Goal: Check status: Check status

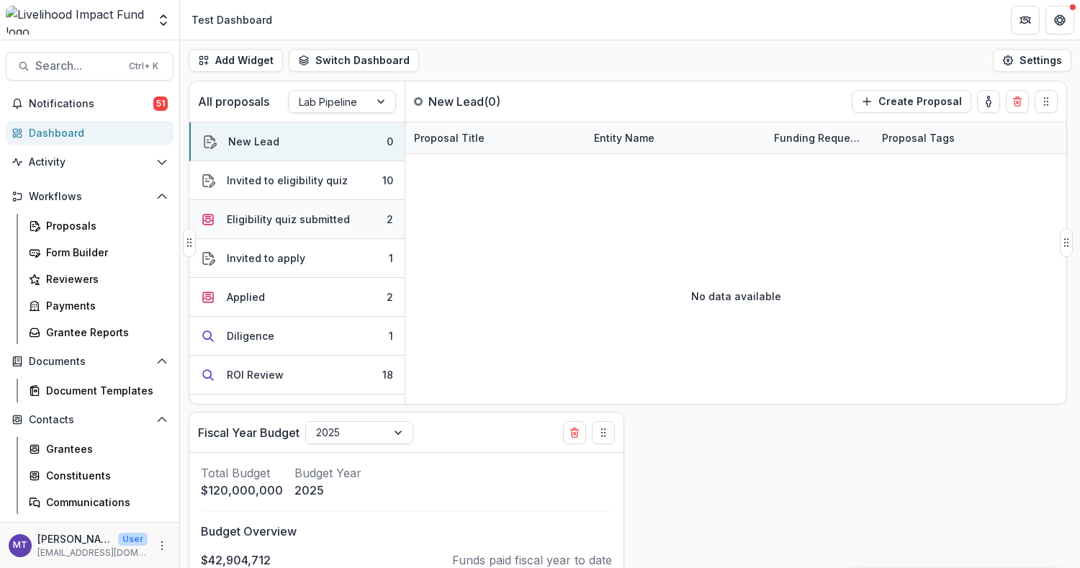
click at [320, 218] on div "Eligibility quiz submitted" at bounding box center [288, 219] width 123 height 15
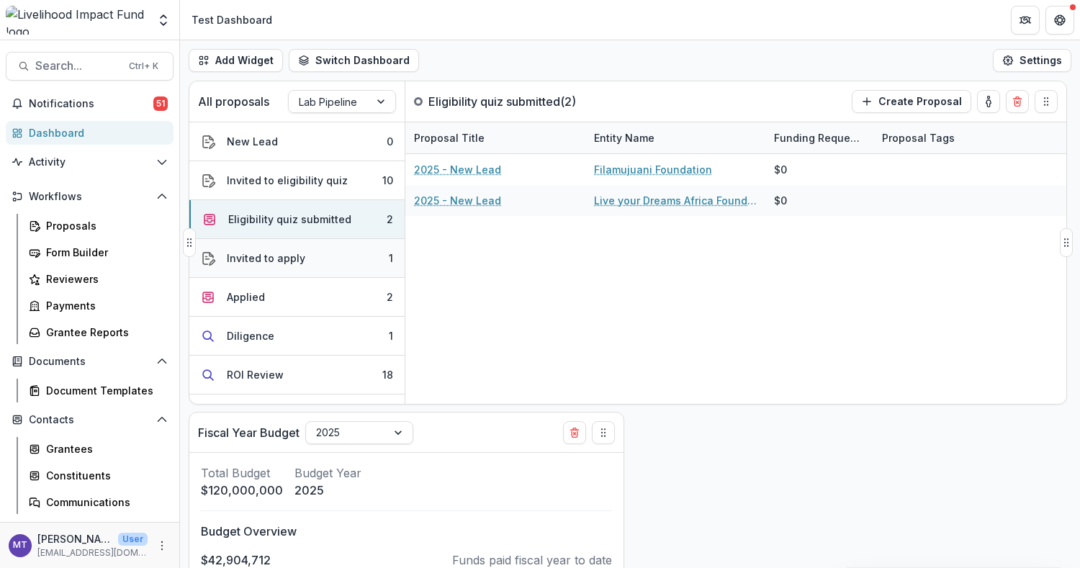
click at [328, 262] on button "Invited to apply 1" at bounding box center [296, 258] width 215 height 39
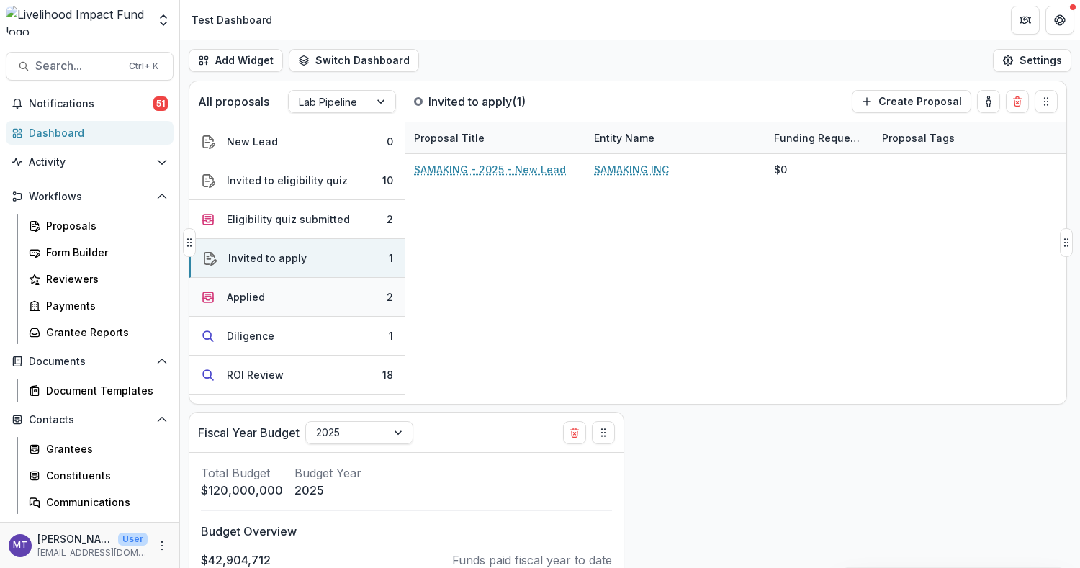
click at [352, 280] on button "Applied 2" at bounding box center [296, 297] width 215 height 39
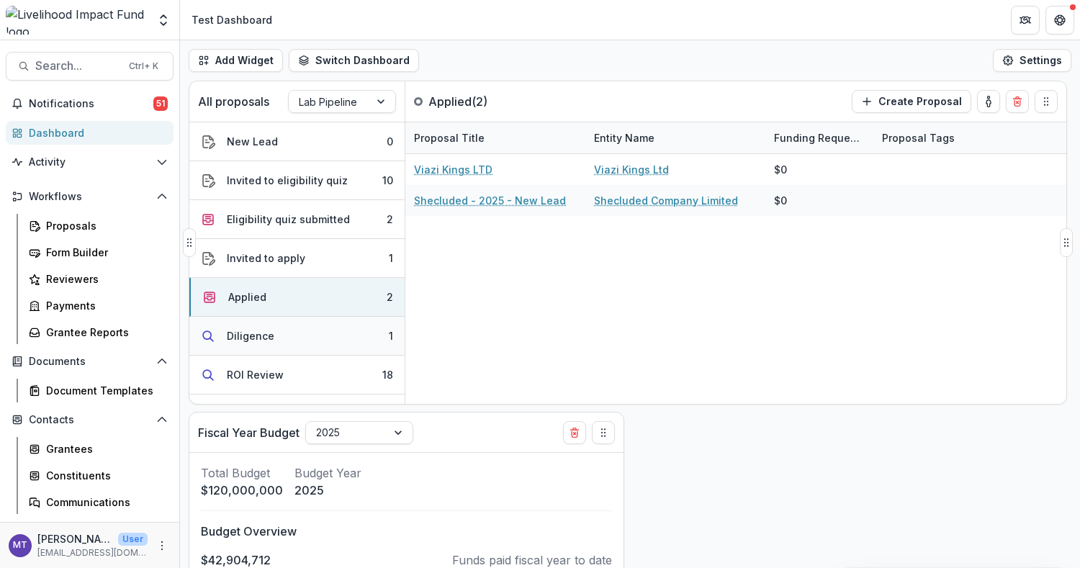
click at [302, 338] on button "Diligence 1" at bounding box center [296, 336] width 215 height 39
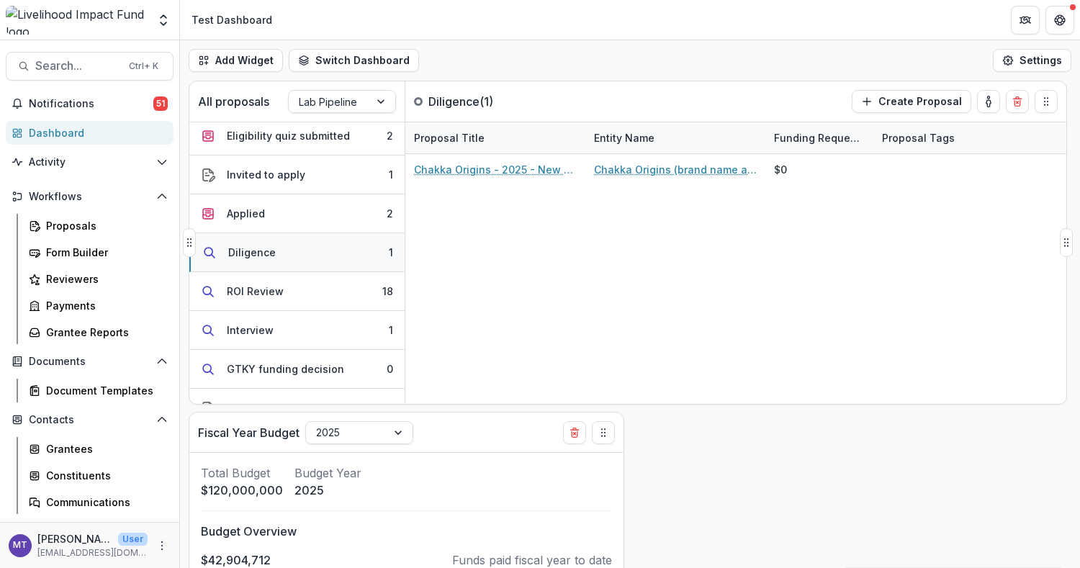
scroll to position [96, 0]
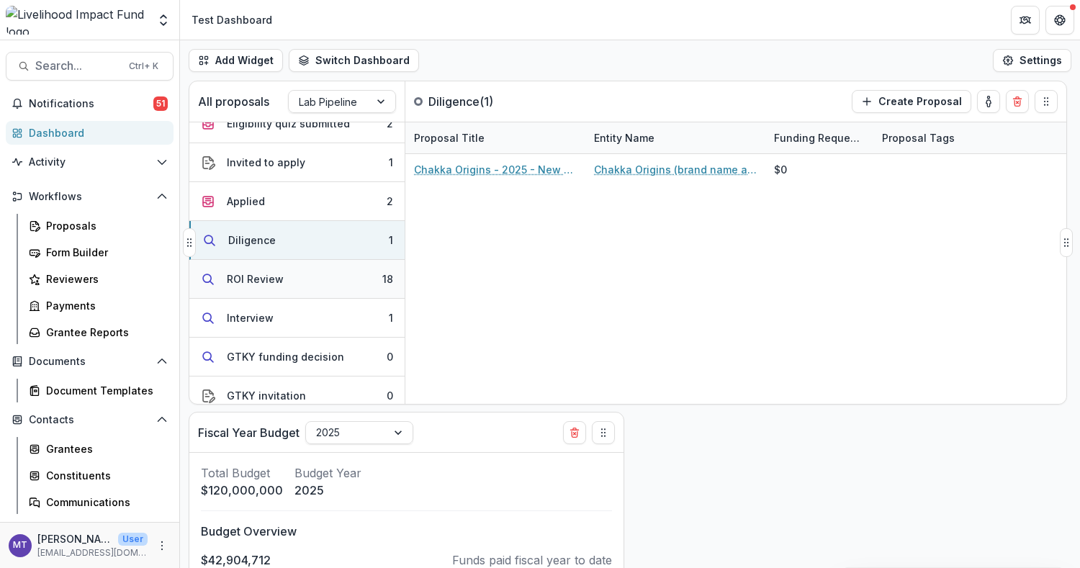
click at [330, 262] on button "ROI Review 18" at bounding box center [296, 279] width 215 height 39
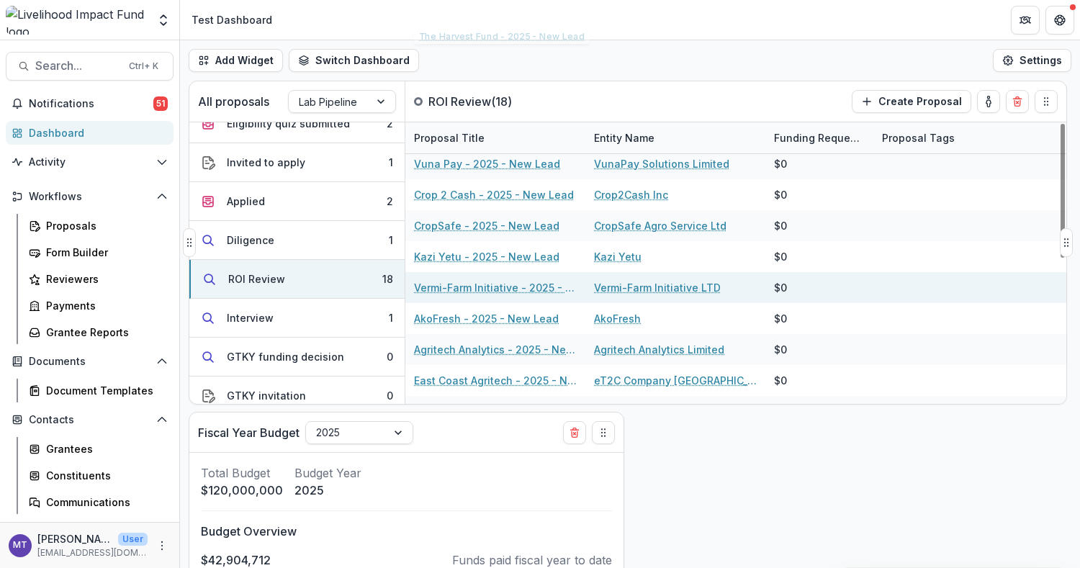
scroll to position [288, 0]
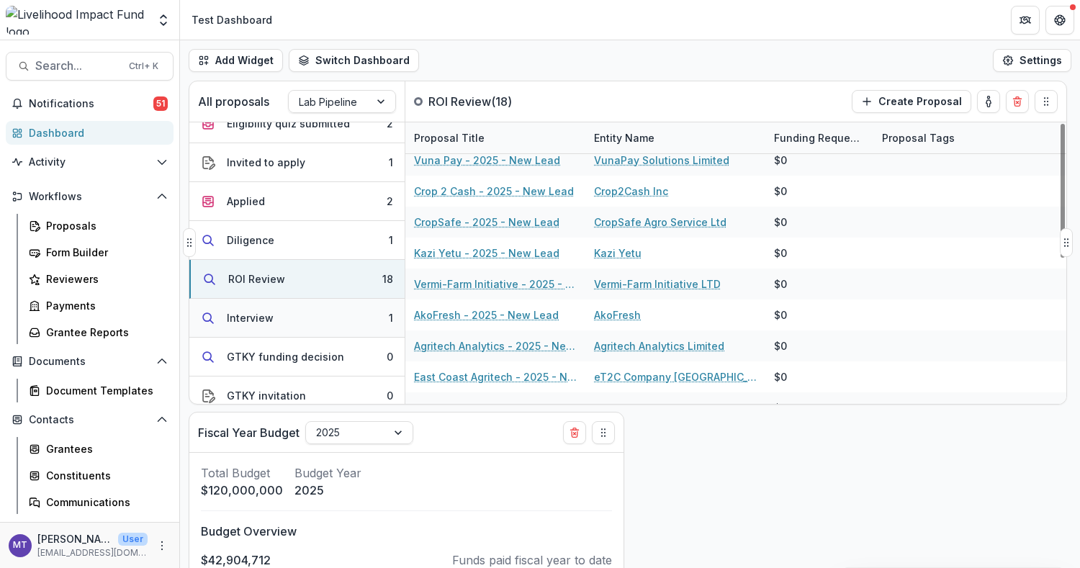
click at [285, 312] on button "Interview 1" at bounding box center [296, 318] width 215 height 39
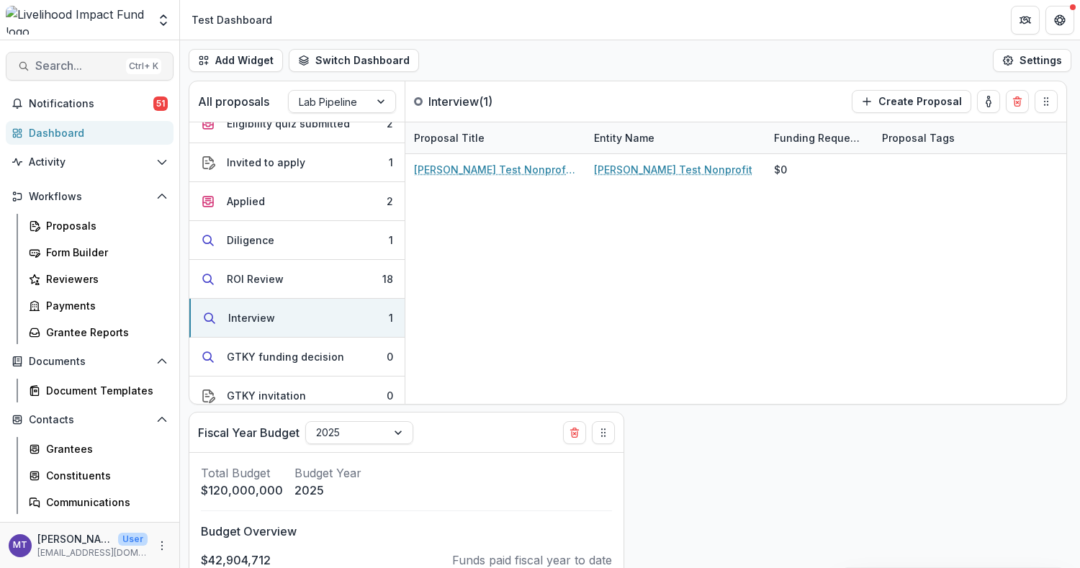
click at [68, 73] on button "Search... Ctrl + K" at bounding box center [90, 66] width 168 height 29
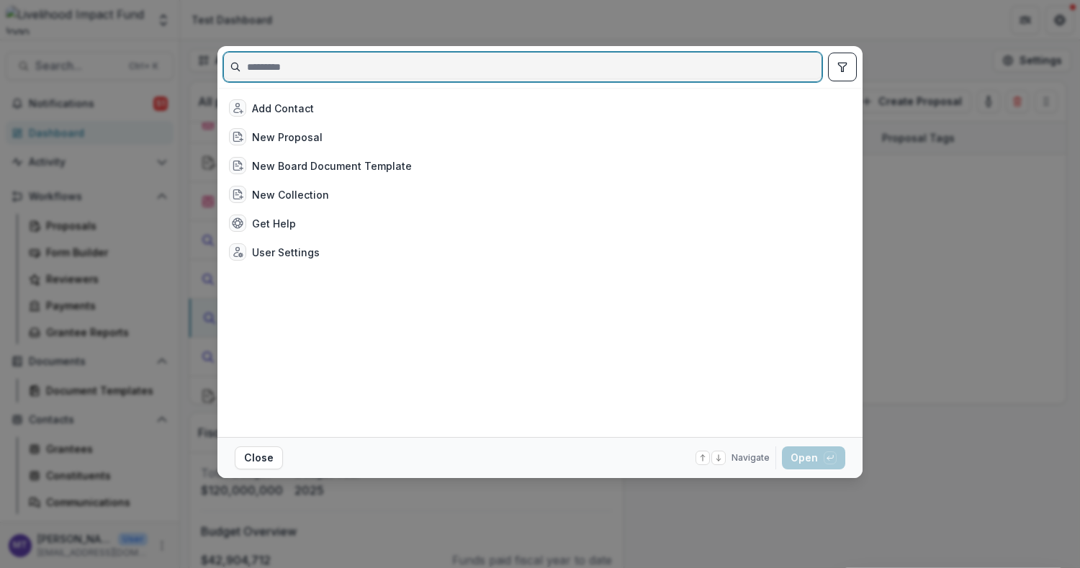
click at [312, 74] on input at bounding box center [522, 66] width 597 height 23
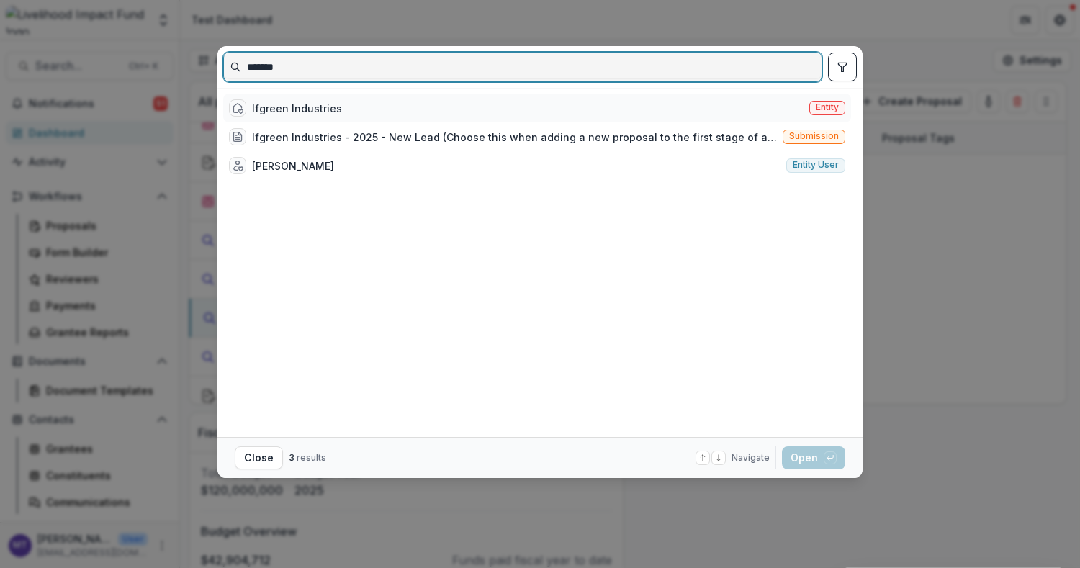
type input "*******"
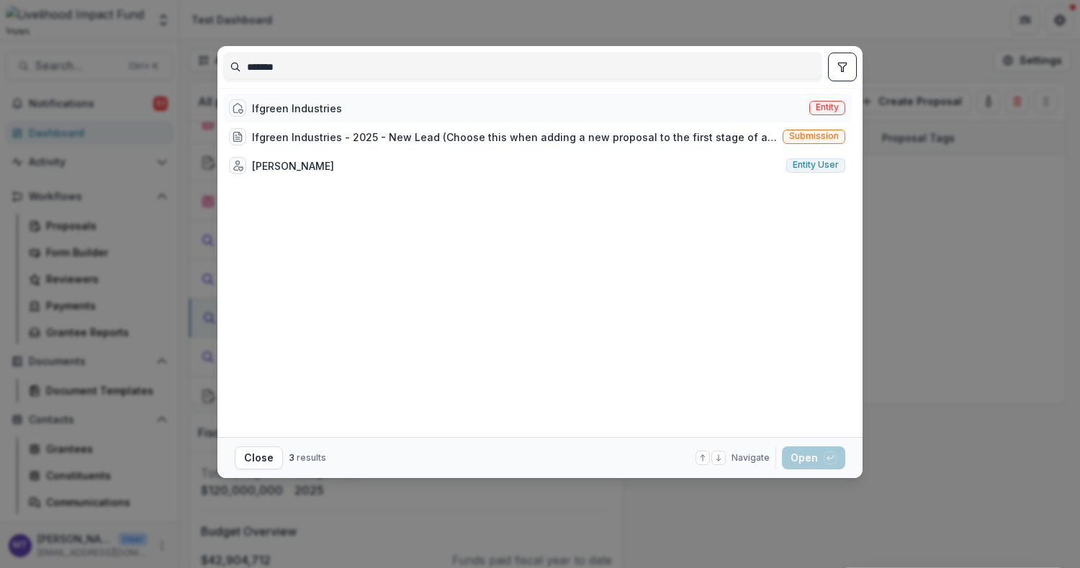
click at [298, 101] on div "Ifgreen Industries" at bounding box center [297, 108] width 90 height 15
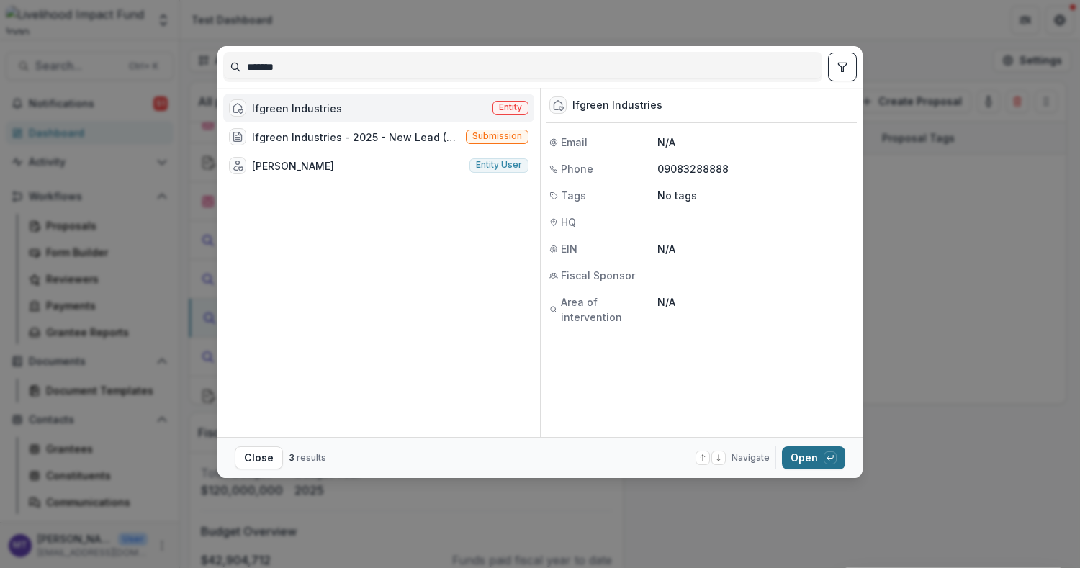
click at [801, 454] on button "Open with enter key" at bounding box center [813, 457] width 63 height 23
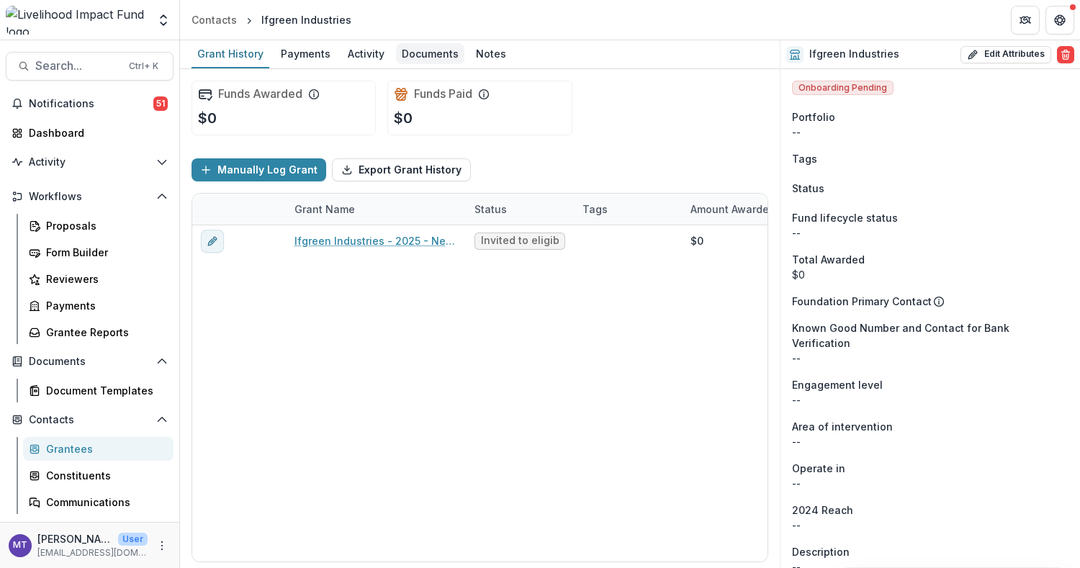
click at [396, 53] on div "Documents" at bounding box center [430, 53] width 68 height 21
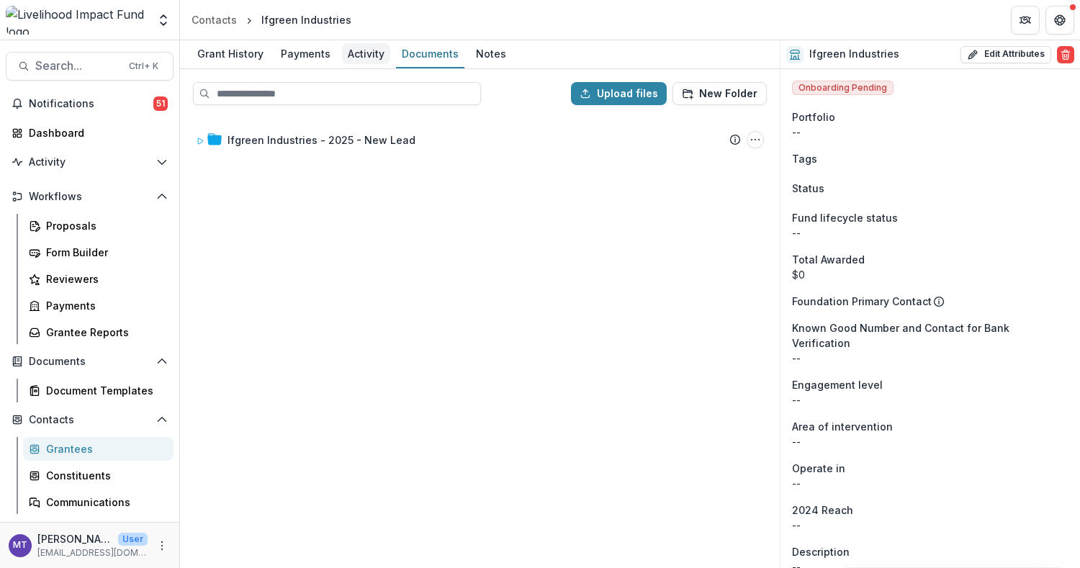
click at [367, 59] on div "Activity" at bounding box center [366, 53] width 48 height 21
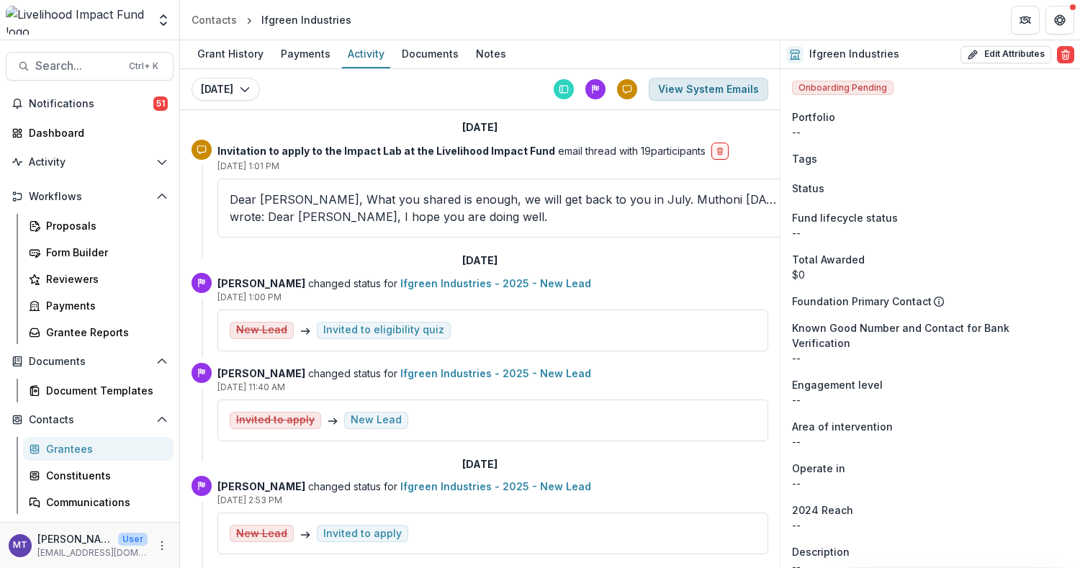
click at [713, 78] on button "View System Emails" at bounding box center [707, 89] width 119 height 23
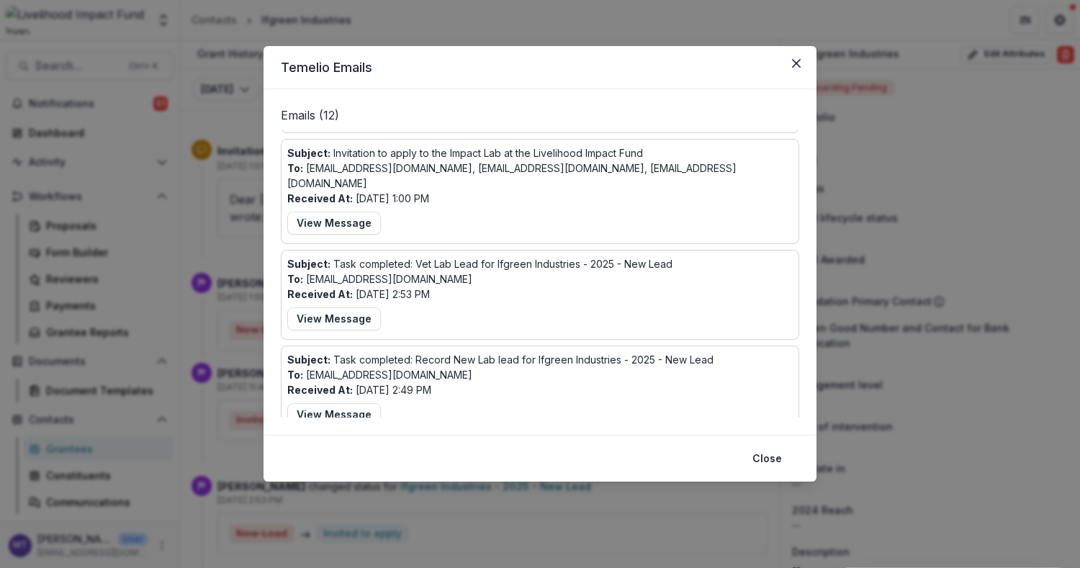
scroll to position [304, 0]
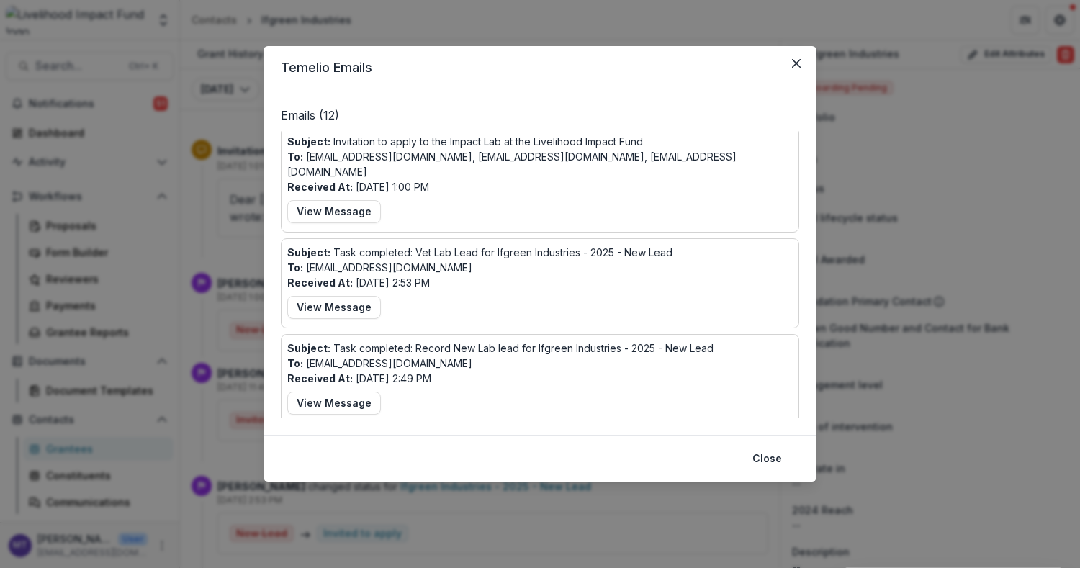
click at [334, 430] on button "Load More" at bounding box center [317, 441] width 72 height 23
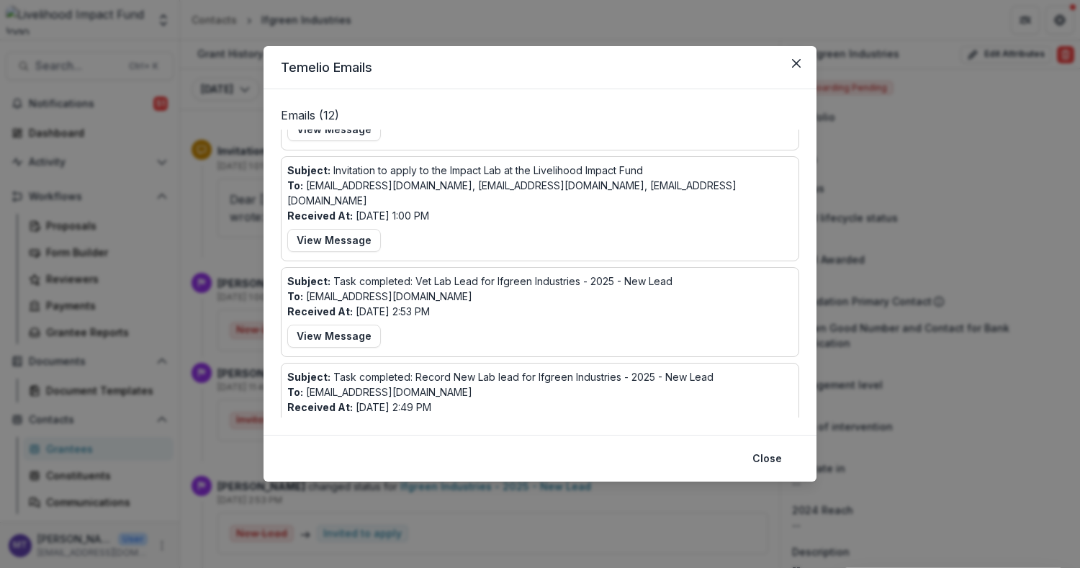
scroll to position [0, 0]
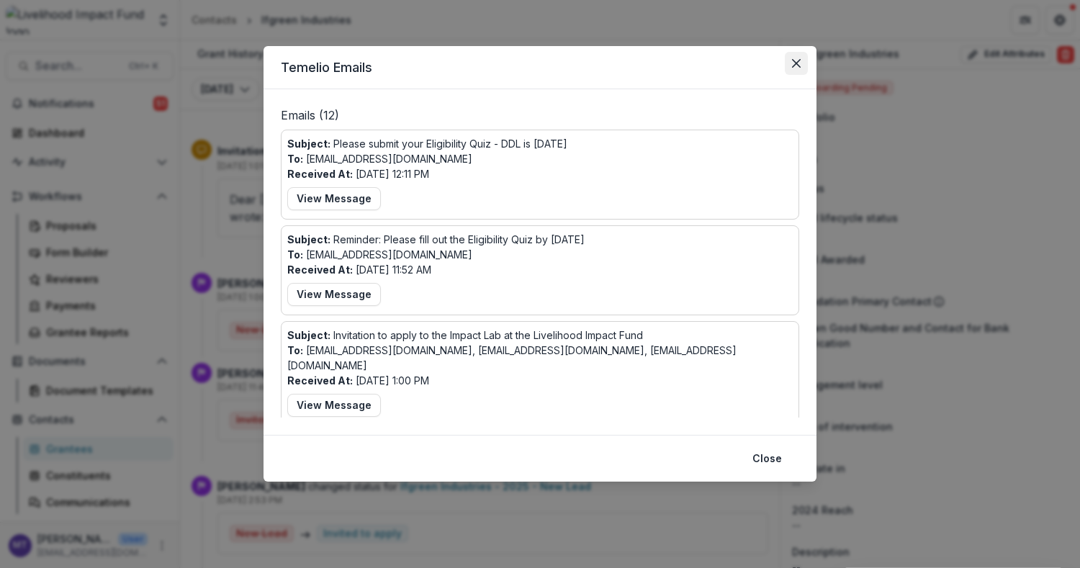
click at [788, 57] on button "Close" at bounding box center [795, 63] width 23 height 23
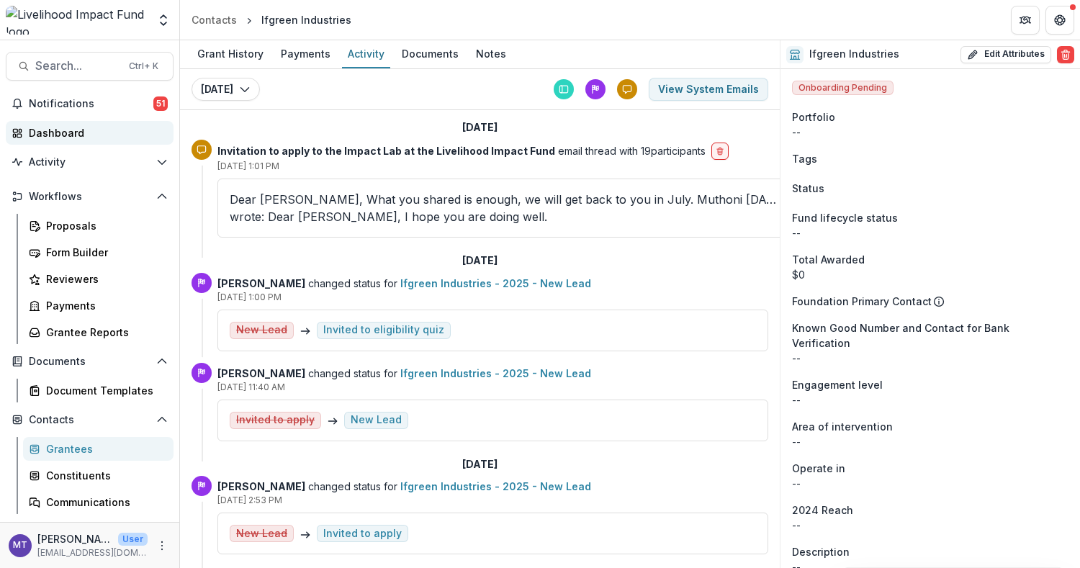
click at [76, 135] on div "Dashboard" at bounding box center [95, 132] width 133 height 15
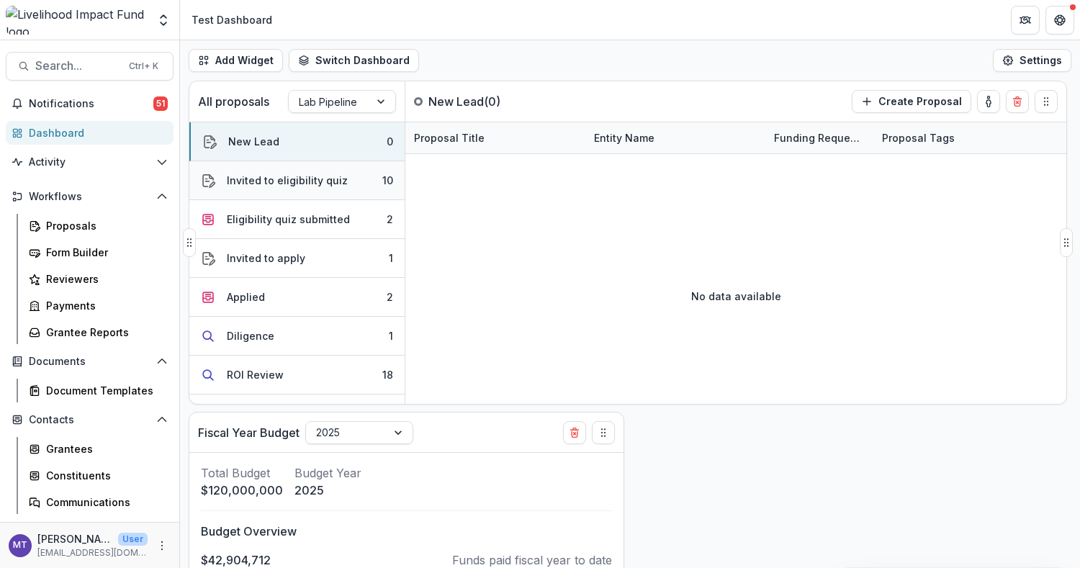
click at [273, 173] on div "Invited to eligibility quiz" at bounding box center [287, 180] width 121 height 15
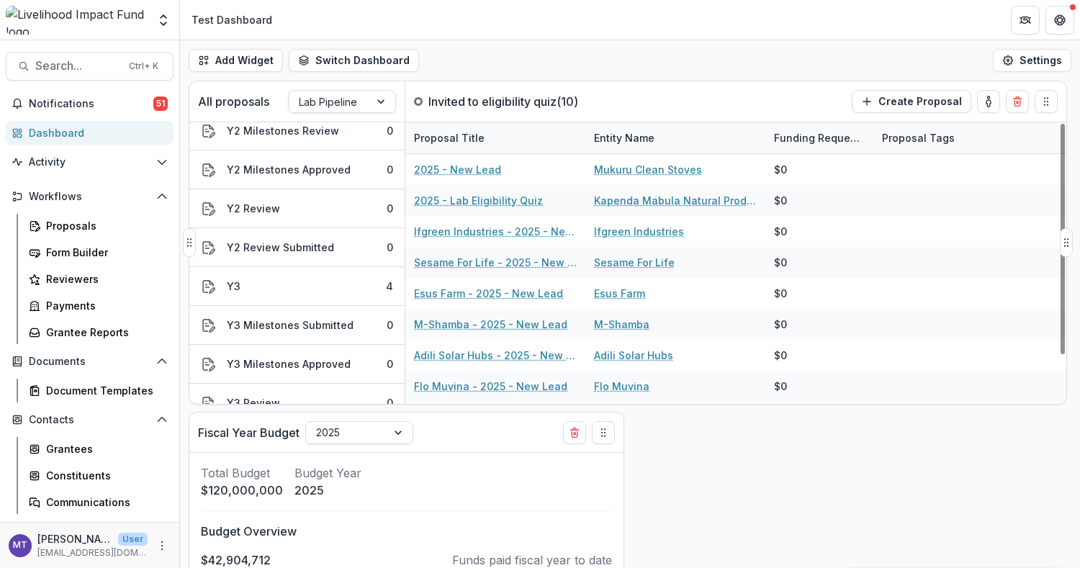
scroll to position [1026, 0]
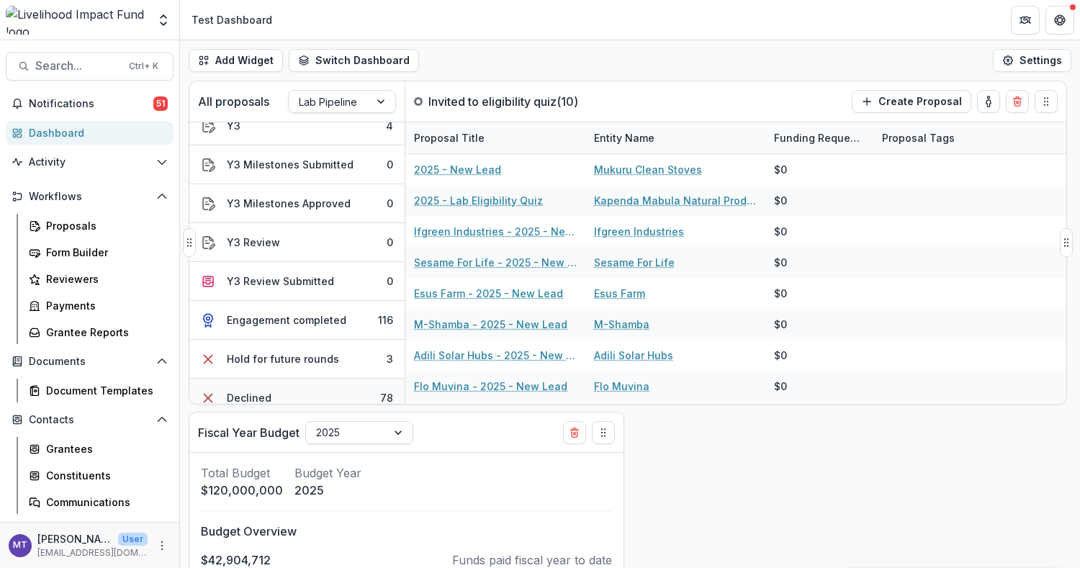
click at [267, 390] on div "Declined" at bounding box center [249, 397] width 45 height 15
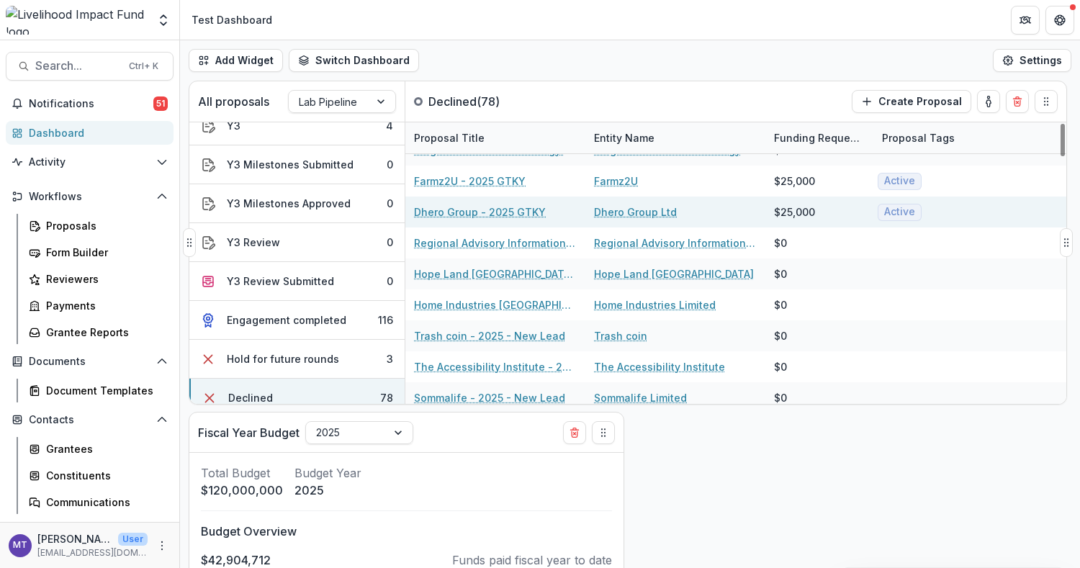
scroll to position [288, 0]
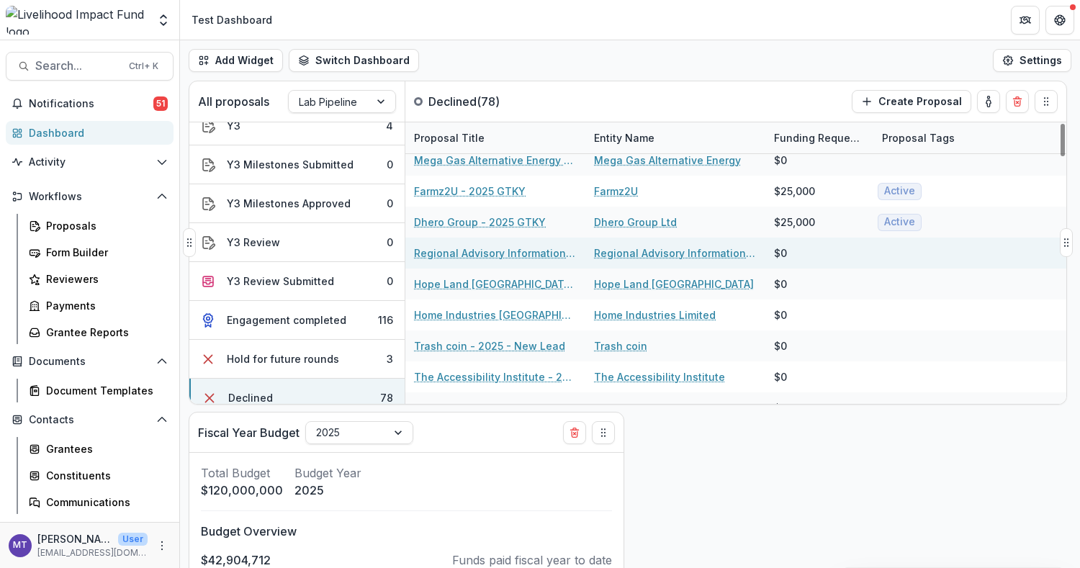
click at [484, 242] on div "Regional Advisory Information and Network Systems(RAINS) - 2025 - New Lead" at bounding box center [495, 252] width 163 height 31
click at [480, 246] on link "Regional Advisory Information and Network Systems(RAINS) - 2025 - New Lead" at bounding box center [495, 252] width 163 height 15
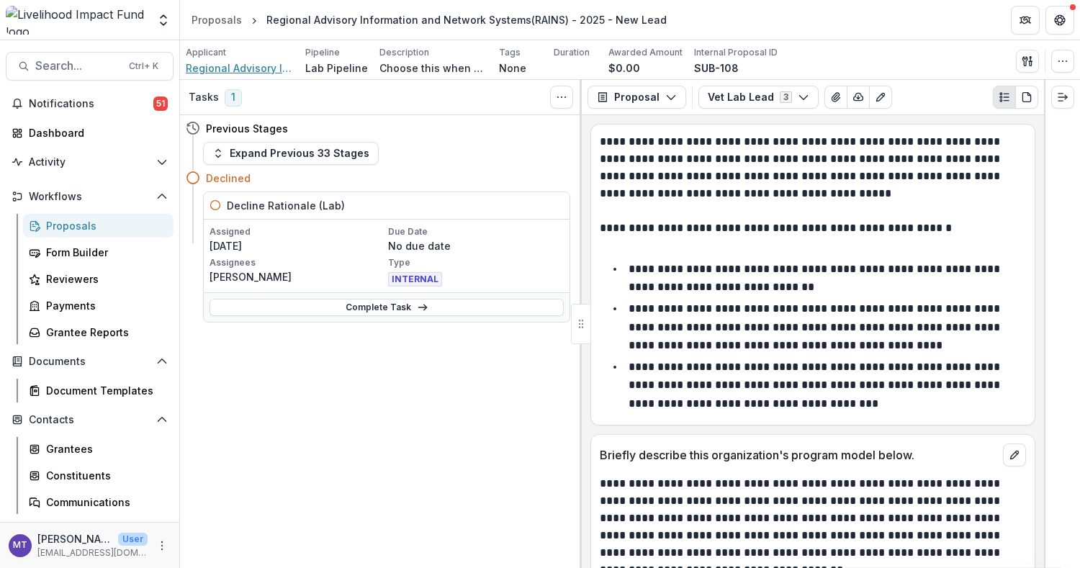
click at [220, 60] on span "Regional Advisory Information and Network Systems(RAINS)" at bounding box center [240, 67] width 108 height 15
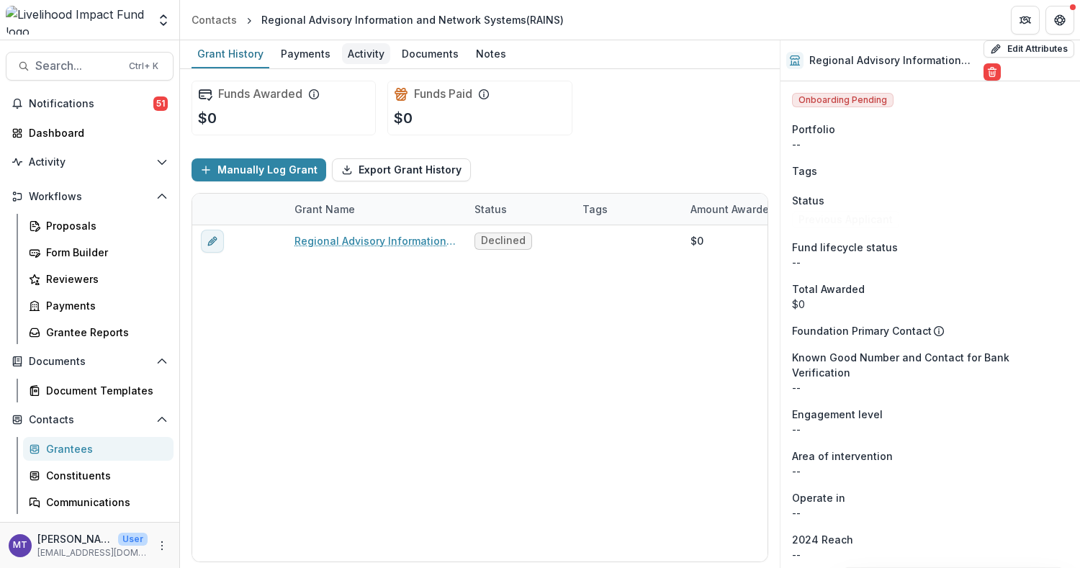
click at [366, 61] on div "Activity" at bounding box center [366, 53] width 48 height 21
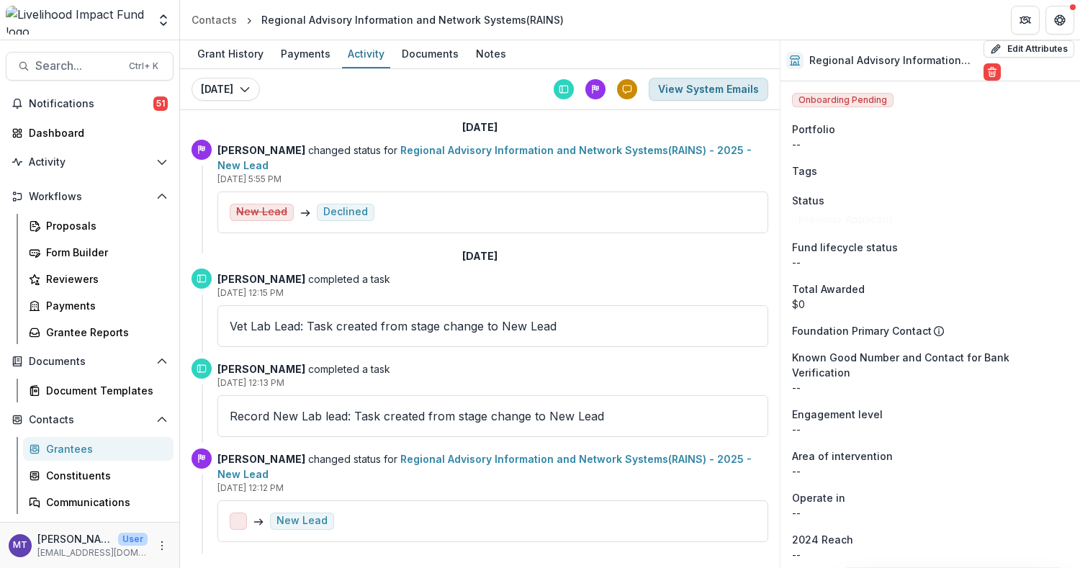
click at [672, 86] on button "View System Emails" at bounding box center [707, 89] width 119 height 23
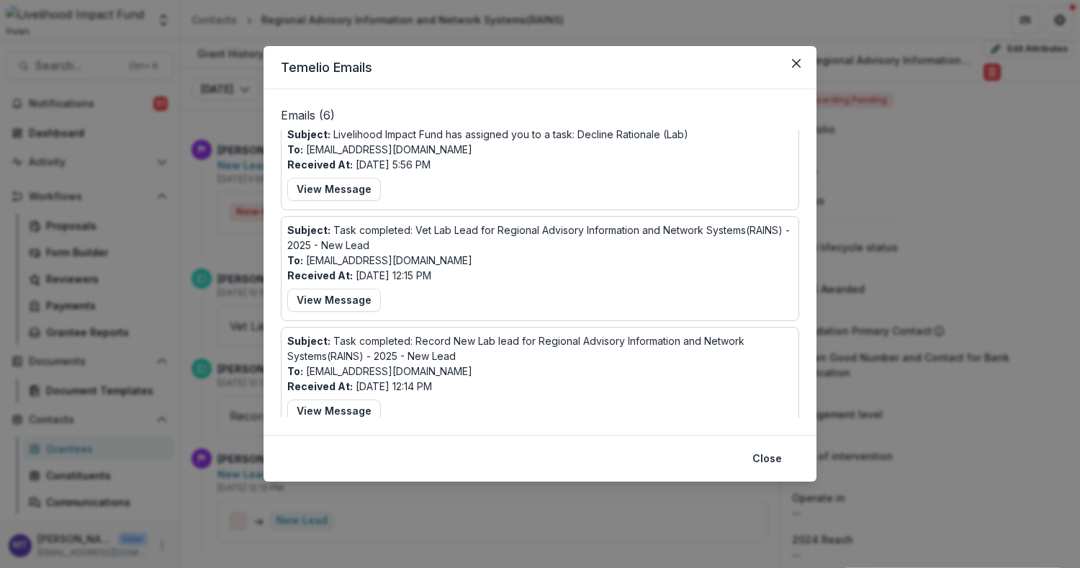
scroll to position [0, 0]
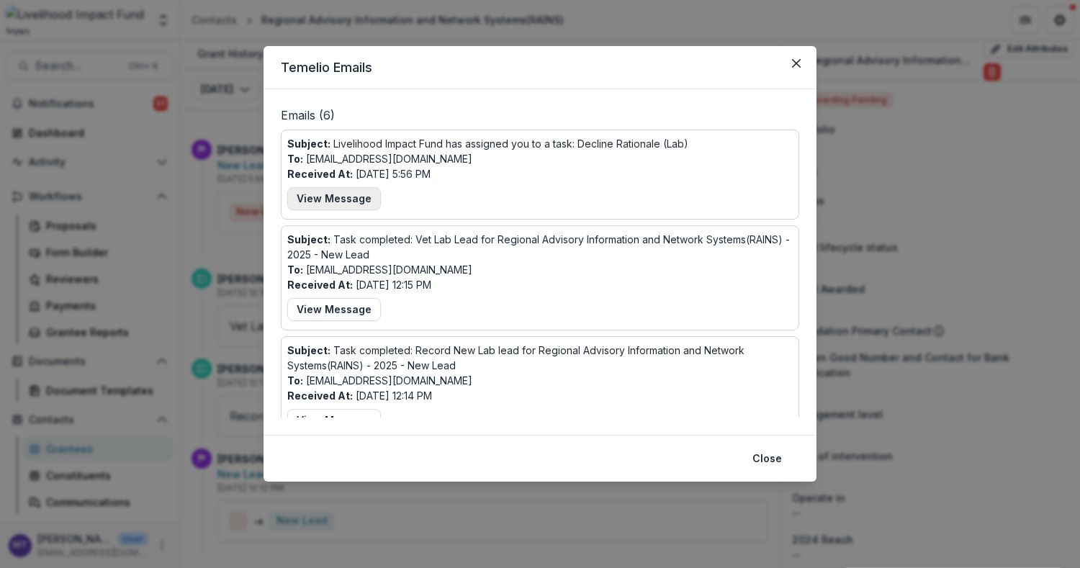
click at [338, 202] on button "View Message" at bounding box center [334, 198] width 94 height 23
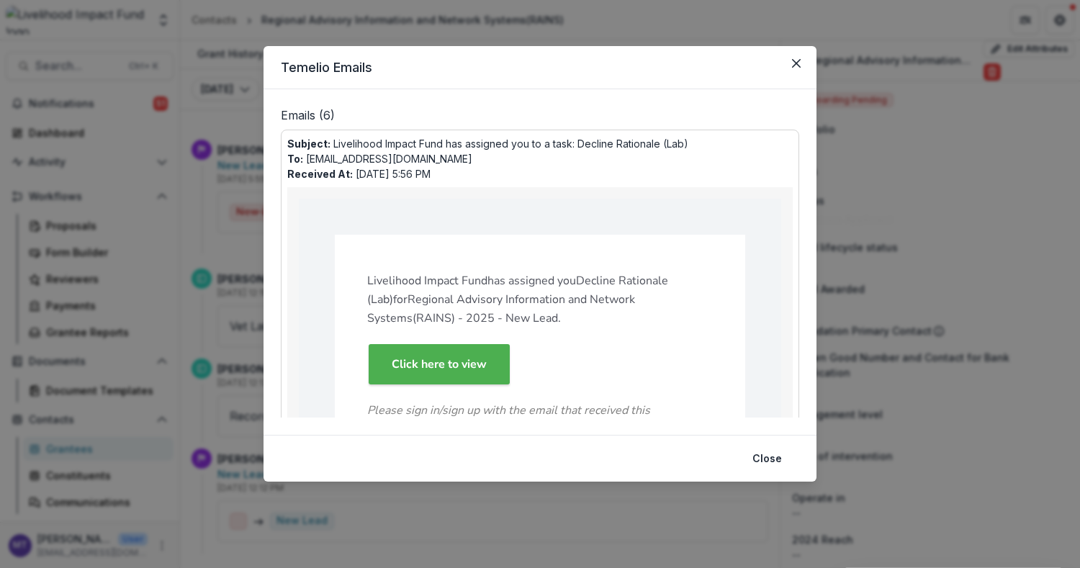
drag, startPoint x: 762, startPoint y: 453, endPoint x: 752, endPoint y: 443, distance: 13.7
click at [761, 452] on button "Close" at bounding box center [766, 458] width 47 height 23
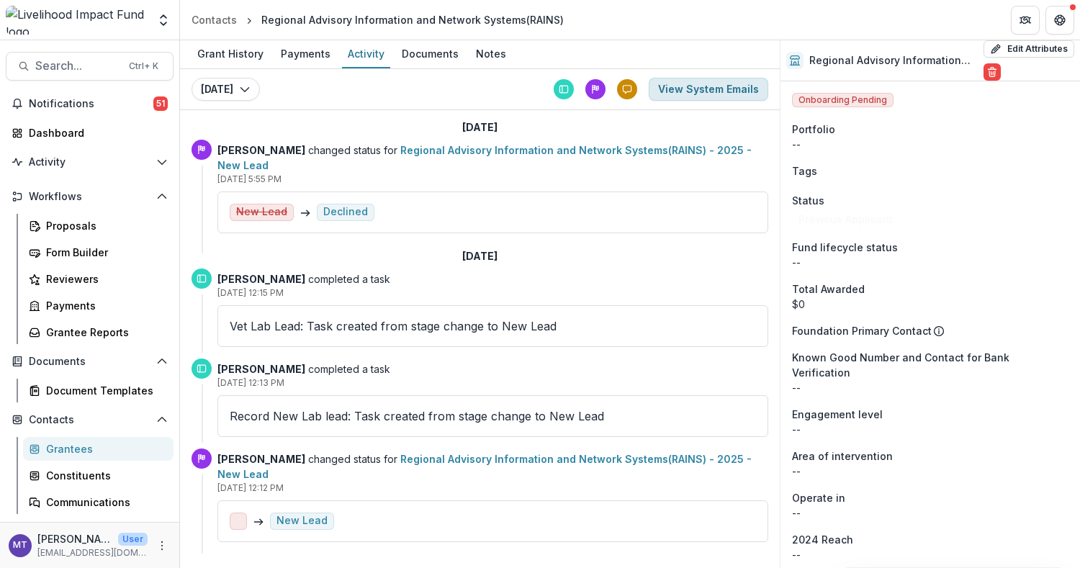
click at [692, 94] on button "View System Emails" at bounding box center [707, 89] width 119 height 23
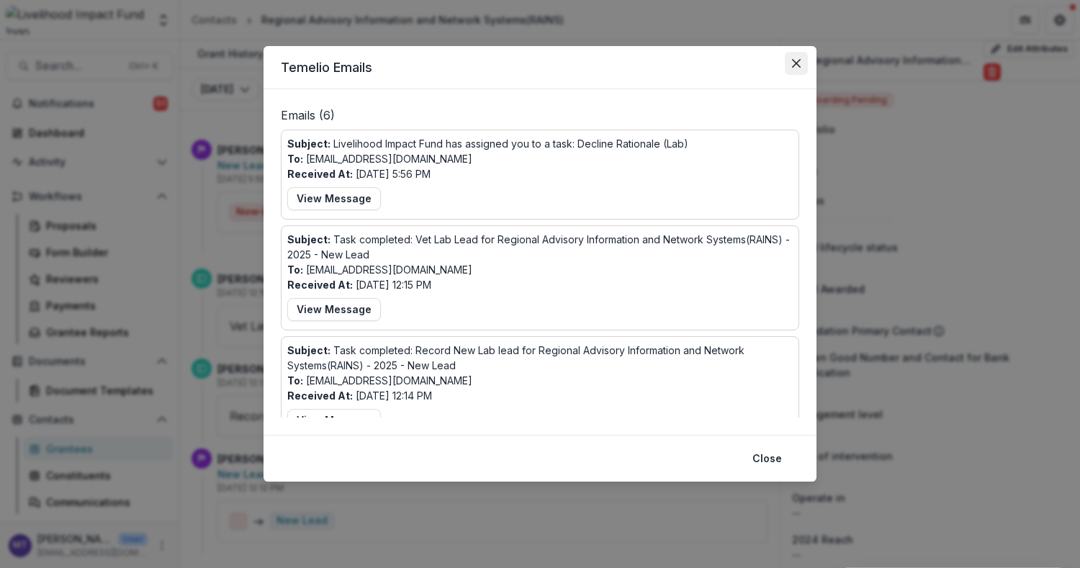
click at [804, 56] on button "Close" at bounding box center [795, 63] width 23 height 23
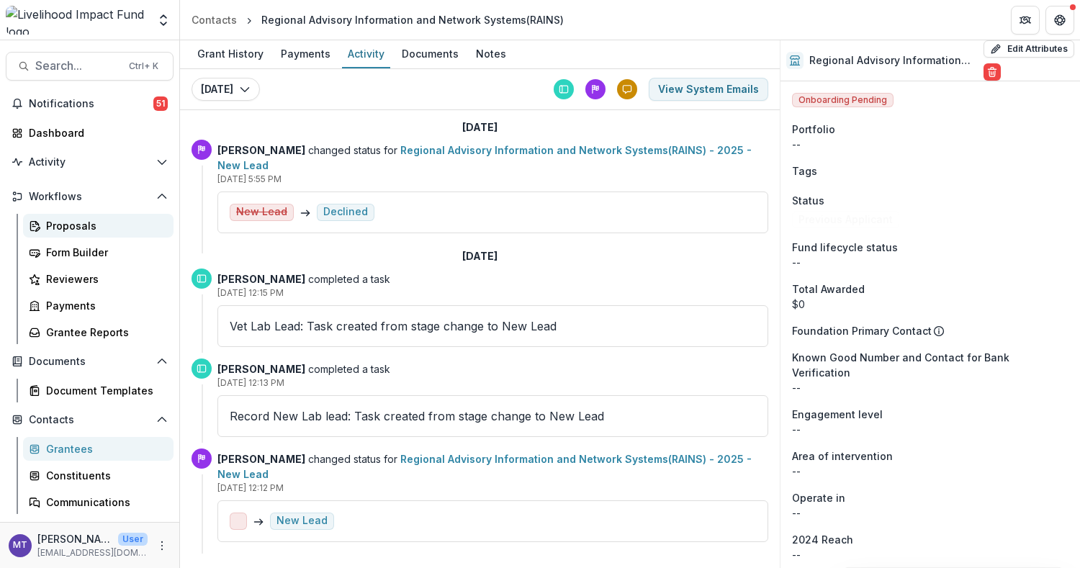
click at [74, 228] on div "Proposals" at bounding box center [104, 225] width 116 height 15
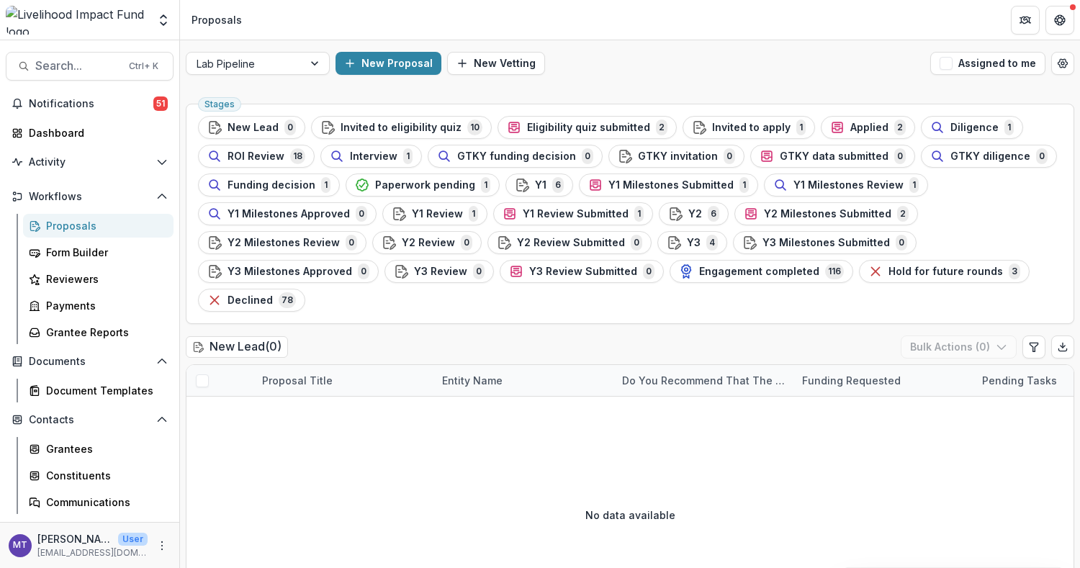
click at [255, 297] on span "Declined" at bounding box center [249, 300] width 45 height 12
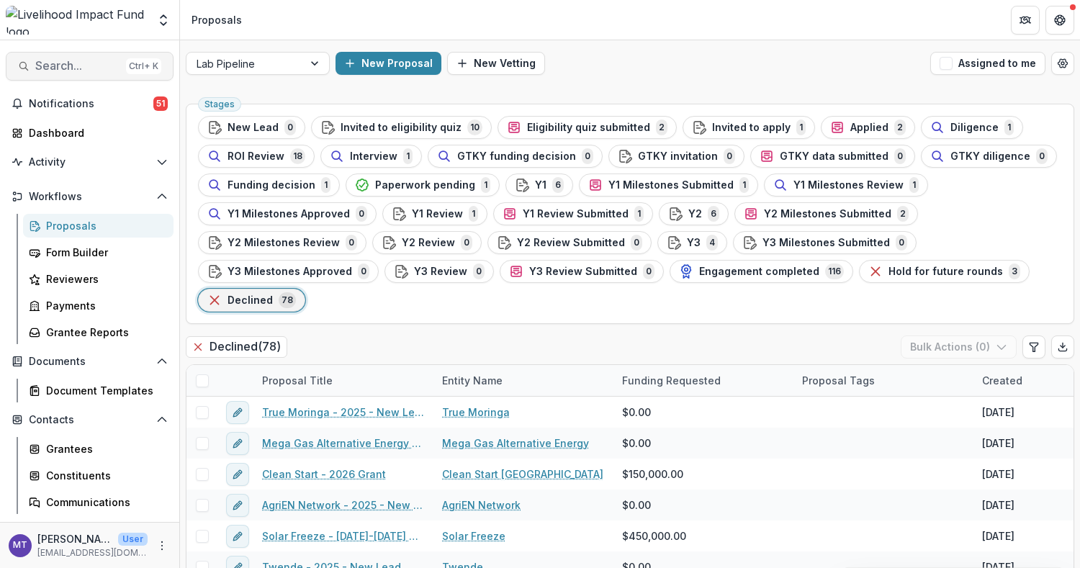
click at [60, 68] on span "Search..." at bounding box center [77, 66] width 85 height 14
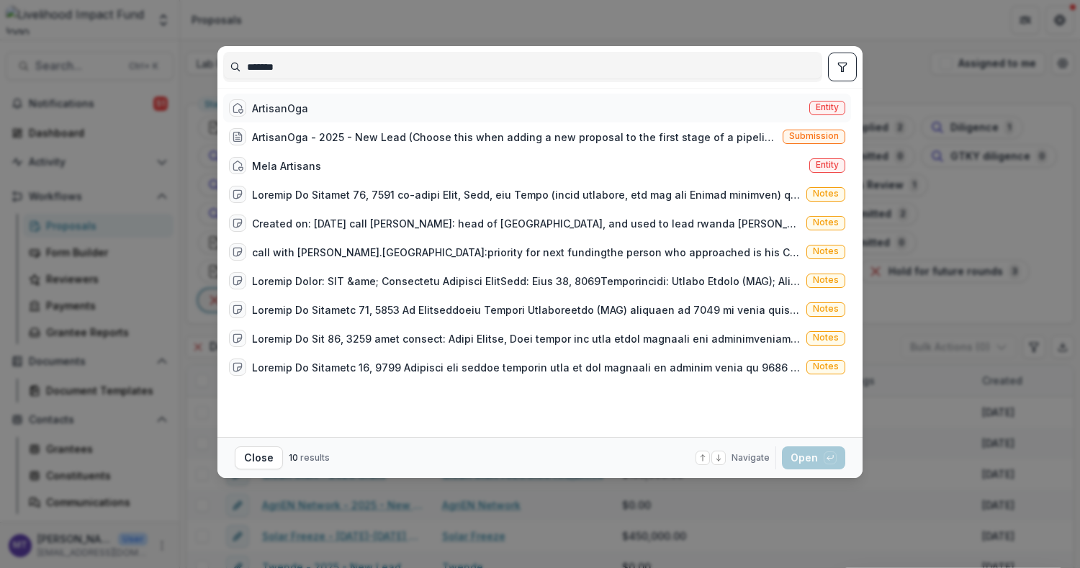
type input "*******"
click at [340, 112] on div "ArtisanOga Entity" at bounding box center [537, 108] width 628 height 29
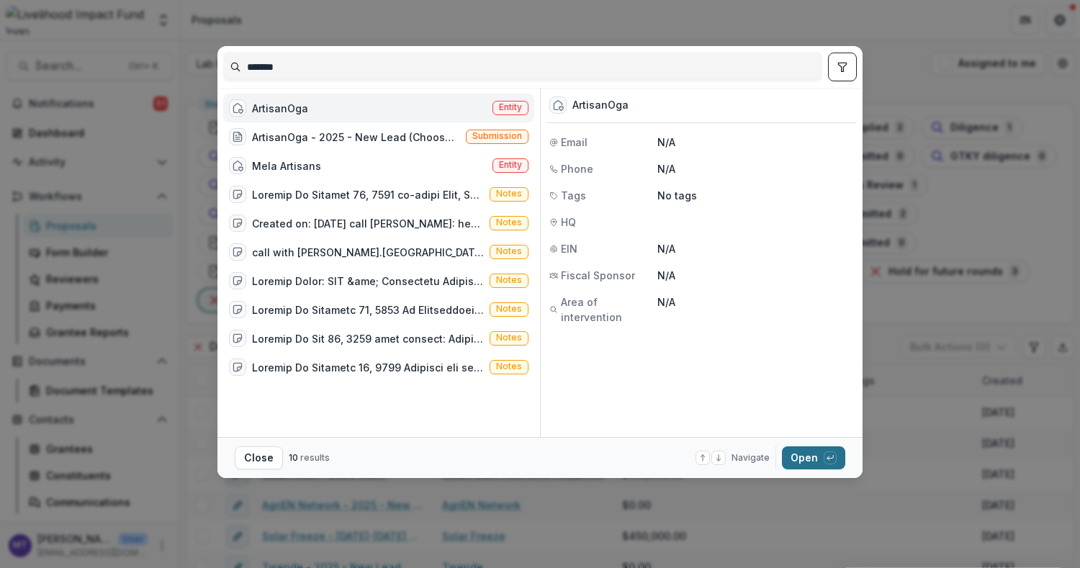
click at [808, 458] on button "Open with enter key" at bounding box center [813, 457] width 63 height 23
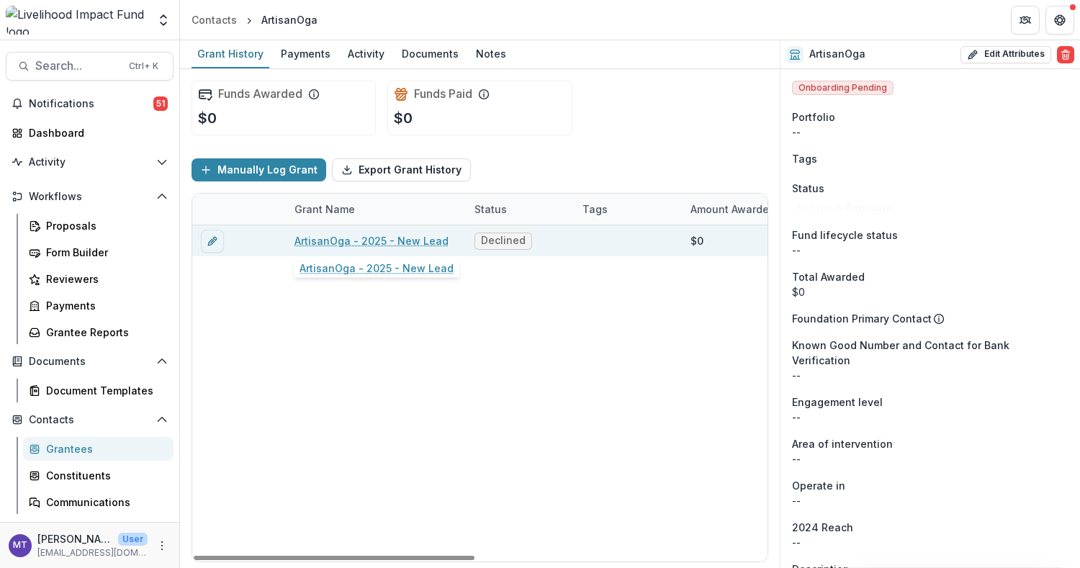
click at [361, 237] on link "ArtisanOga - 2025 - New Lead" at bounding box center [371, 240] width 154 height 15
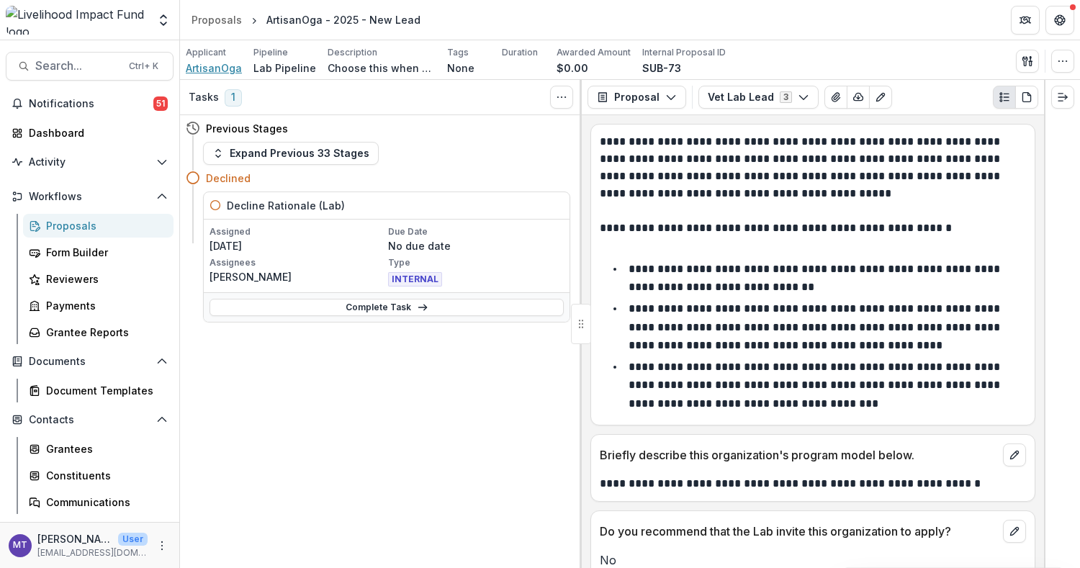
click at [209, 70] on span "ArtisanOga" at bounding box center [214, 67] width 56 height 15
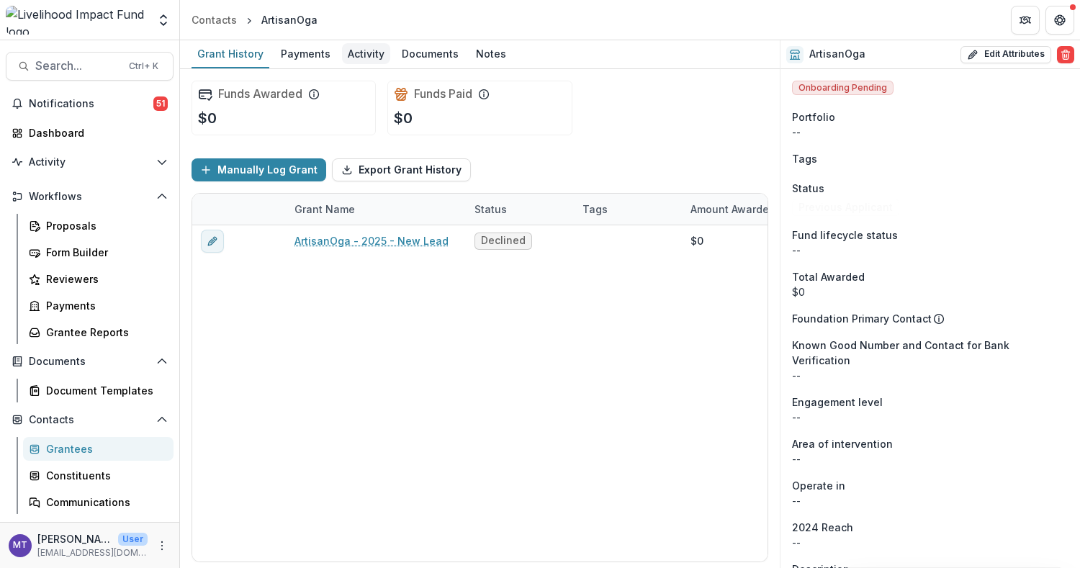
click at [350, 56] on div "Activity" at bounding box center [366, 53] width 48 height 21
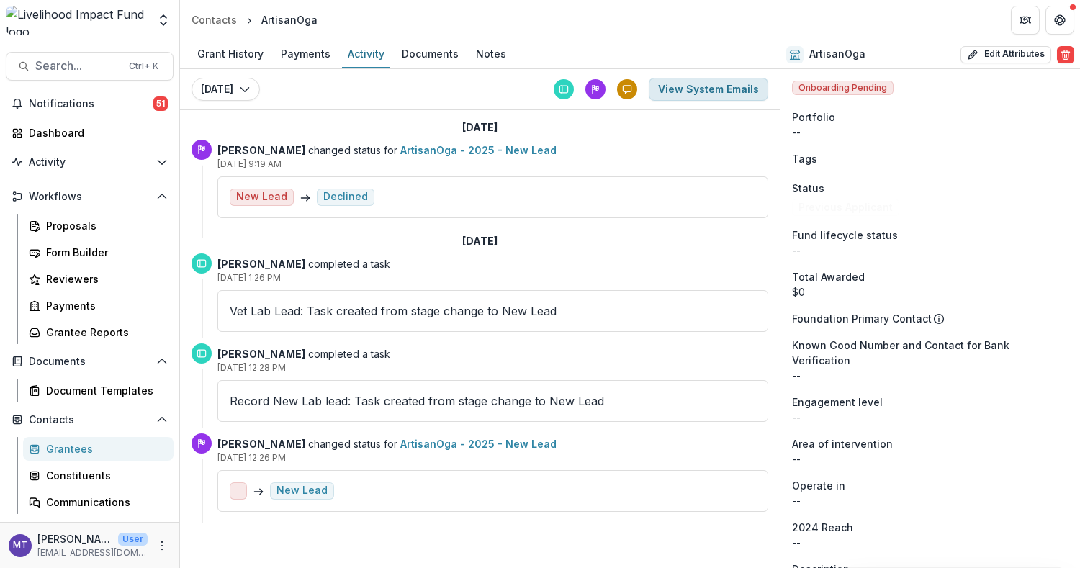
click at [695, 83] on button "View System Emails" at bounding box center [707, 89] width 119 height 23
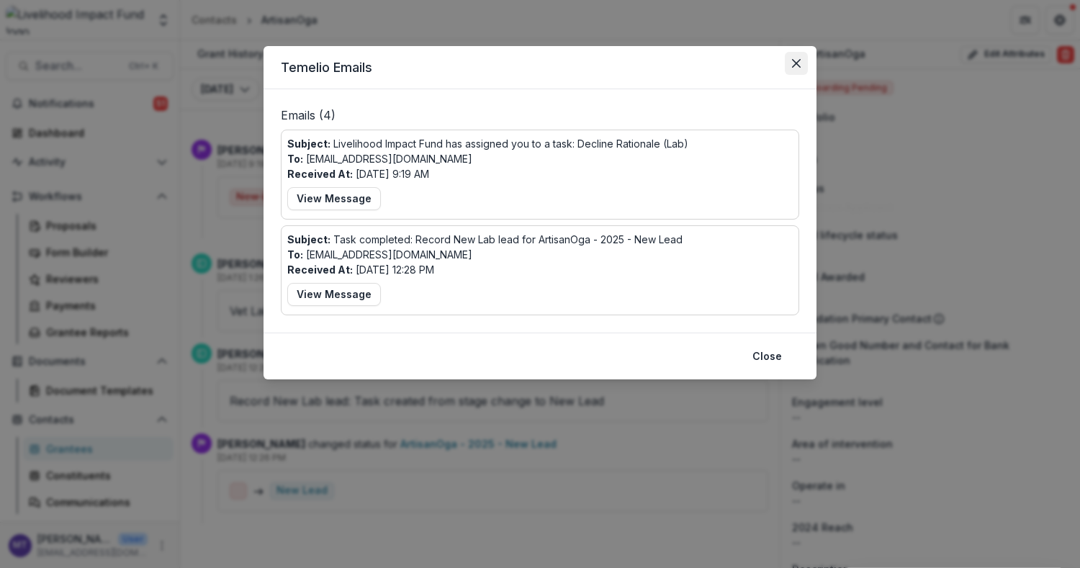
click at [785, 68] on button "Close" at bounding box center [795, 63] width 23 height 23
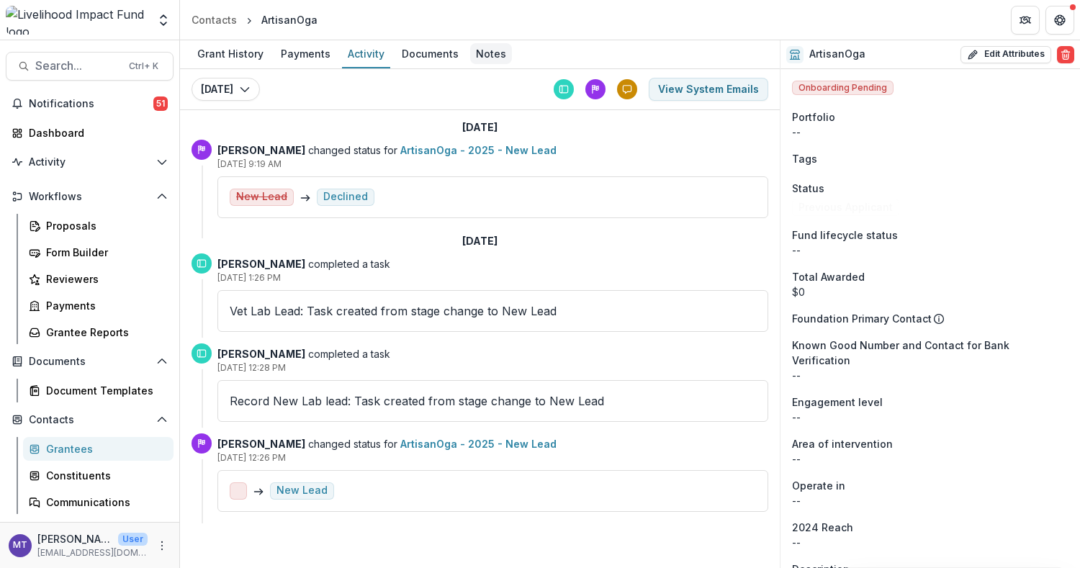
click at [496, 44] on div "Notes" at bounding box center [491, 53] width 42 height 21
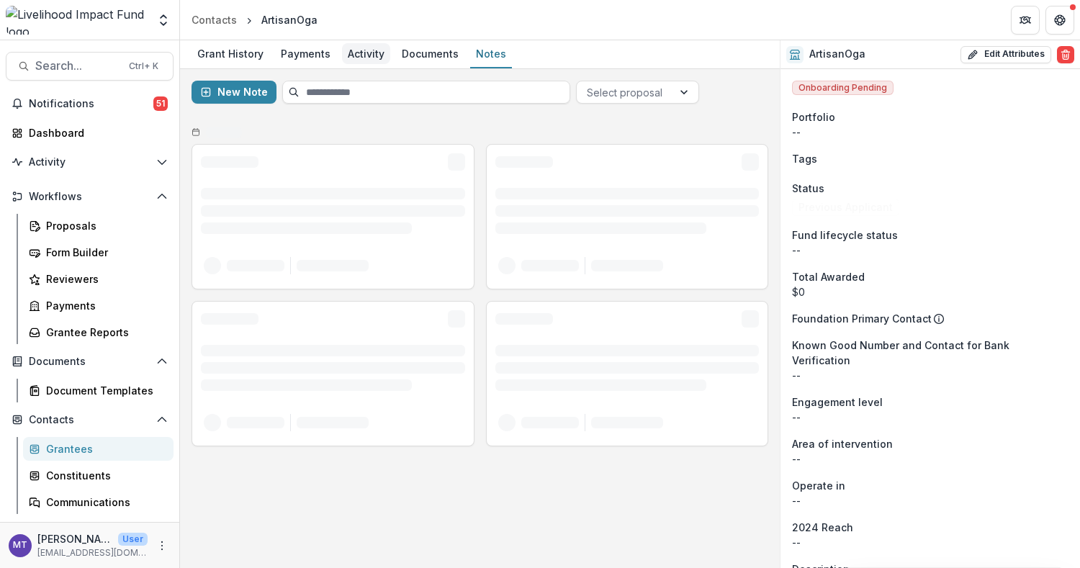
click at [368, 48] on div "Activity" at bounding box center [366, 53] width 48 height 21
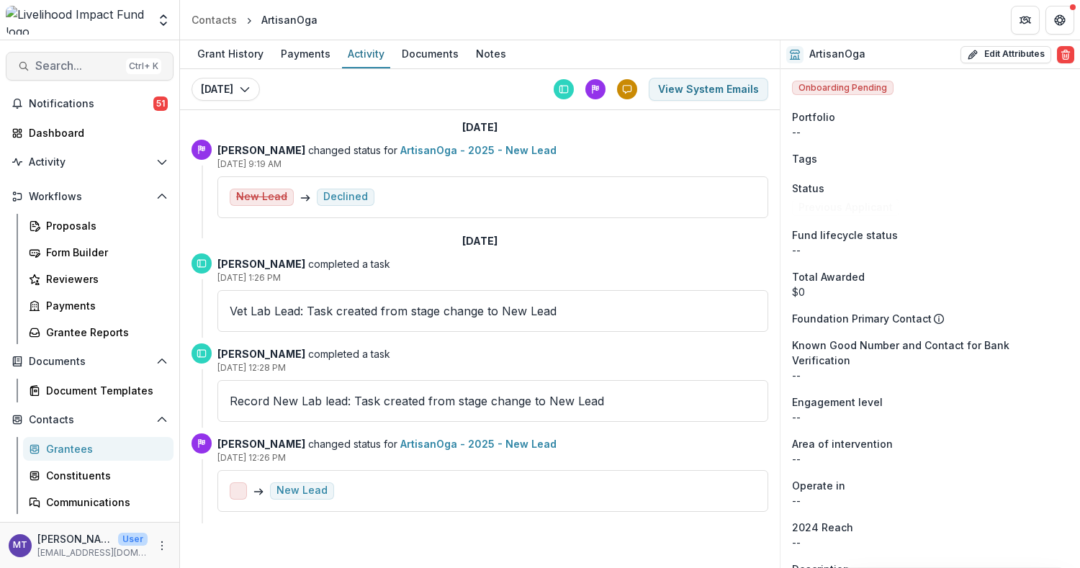
click at [91, 70] on span "Search..." at bounding box center [77, 66] width 85 height 14
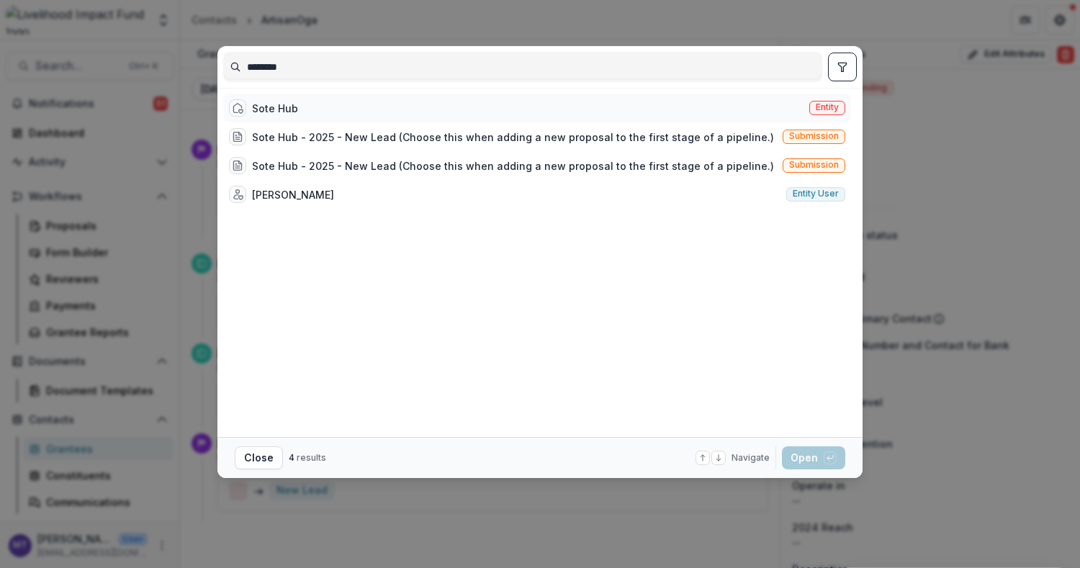
type input "********"
click at [423, 101] on div "Sote Hub Entity" at bounding box center [537, 108] width 628 height 29
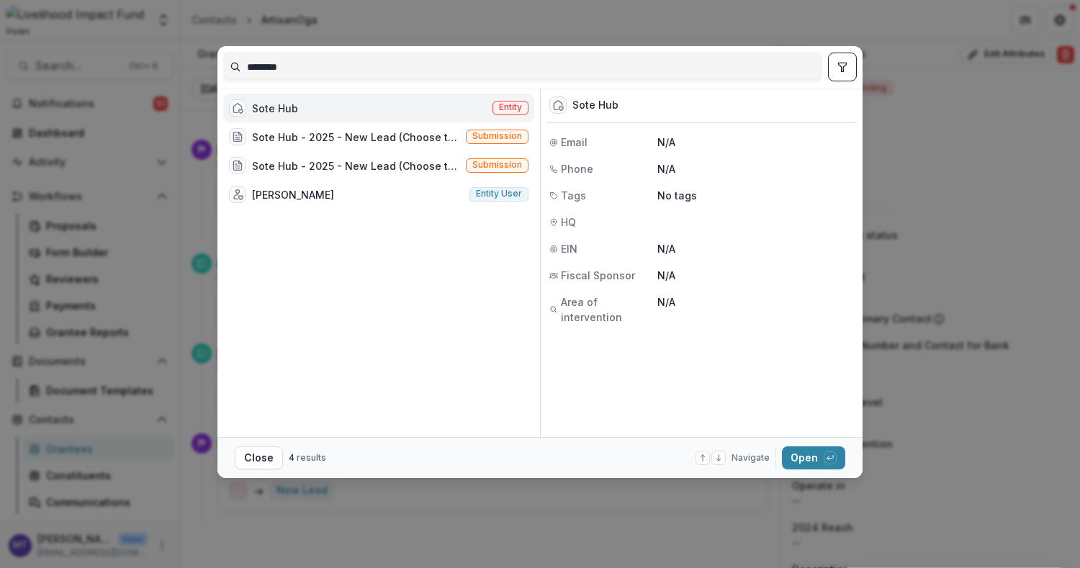
click at [412, 23] on div "******** Sote Hub Entity Sote Hub - 2025 - New Lead (Choose this when adding a …" at bounding box center [540, 284] width 1080 height 568
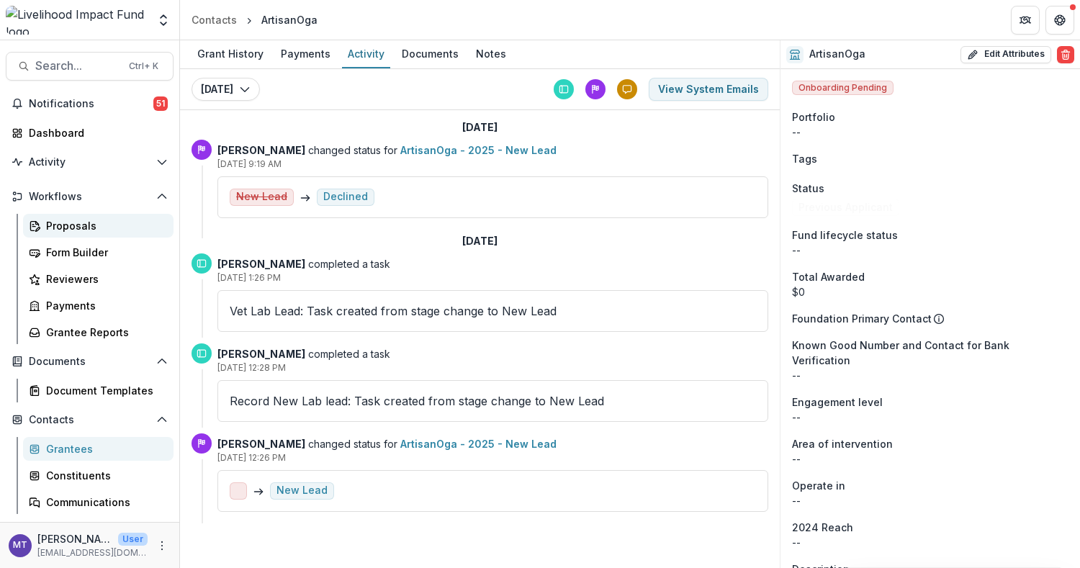
click at [93, 232] on link "Proposals" at bounding box center [98, 226] width 150 height 24
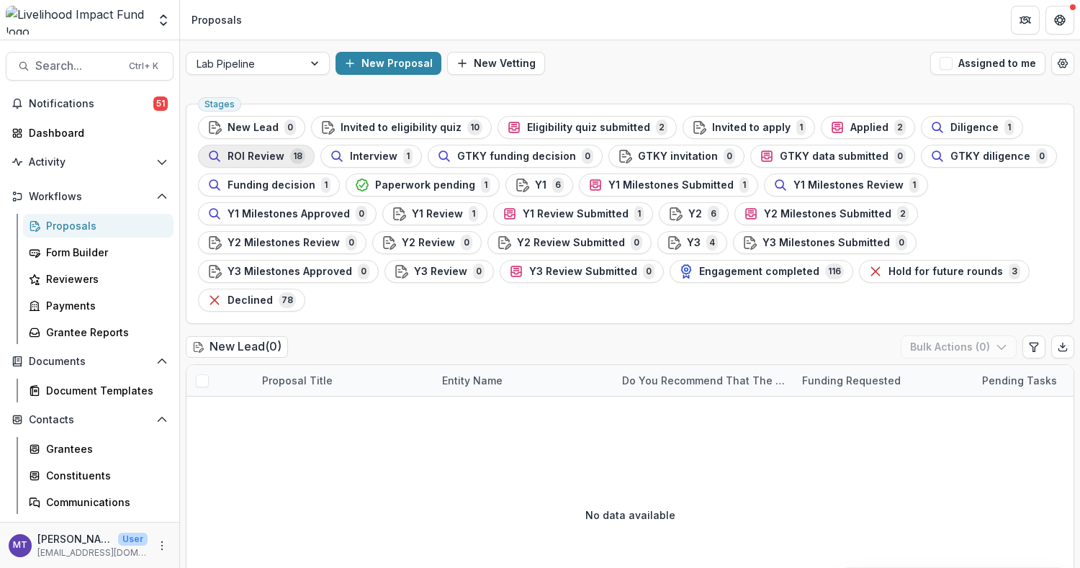
click at [258, 157] on span "ROI Review" at bounding box center [255, 156] width 57 height 12
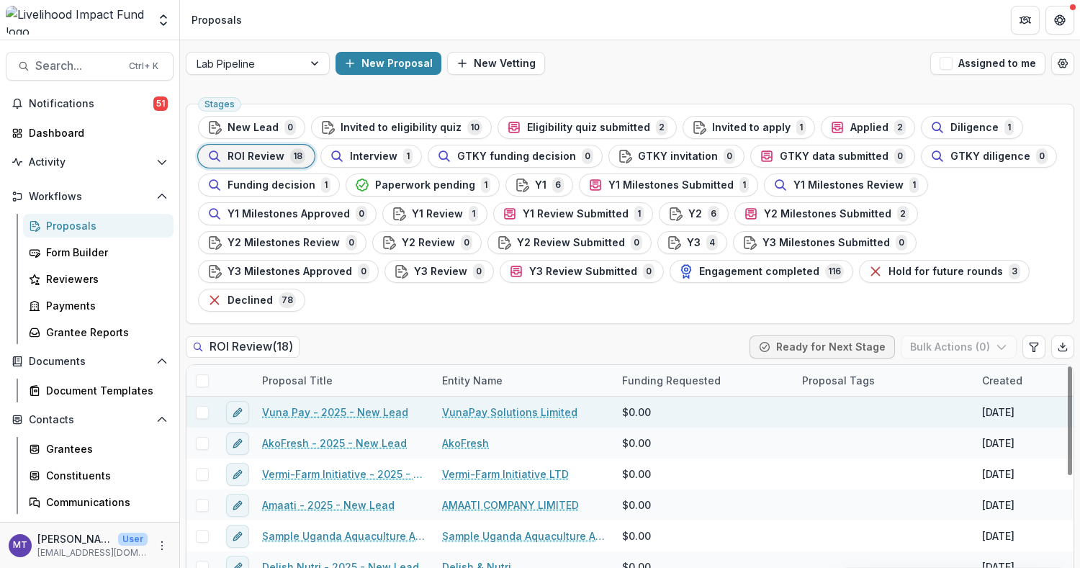
click at [324, 415] on link "Vuna Pay - 2025 - New Lead" at bounding box center [335, 411] width 146 height 15
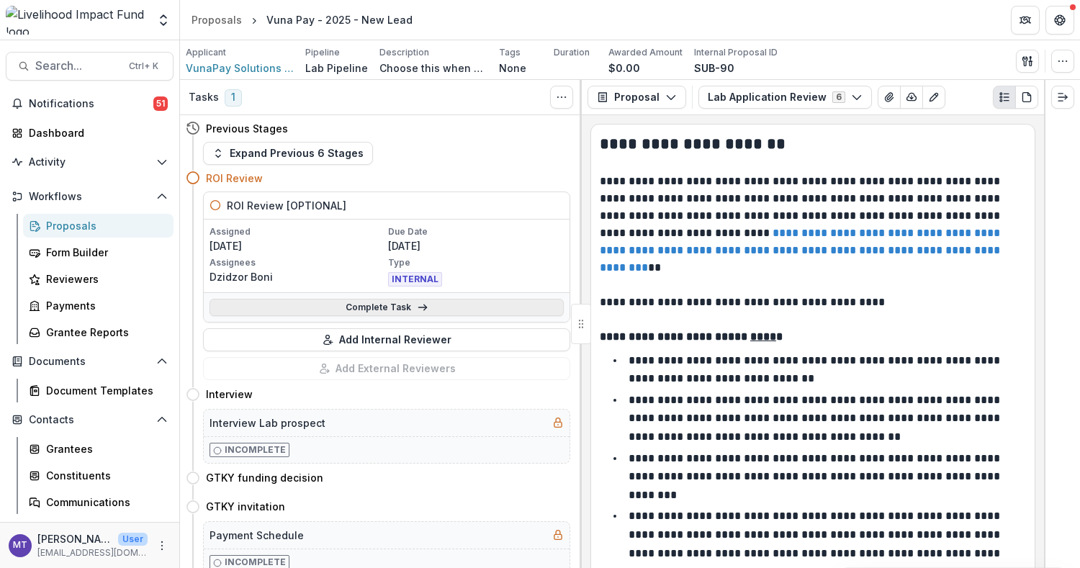
click at [464, 299] on link "Complete Task" at bounding box center [386, 307] width 354 height 17
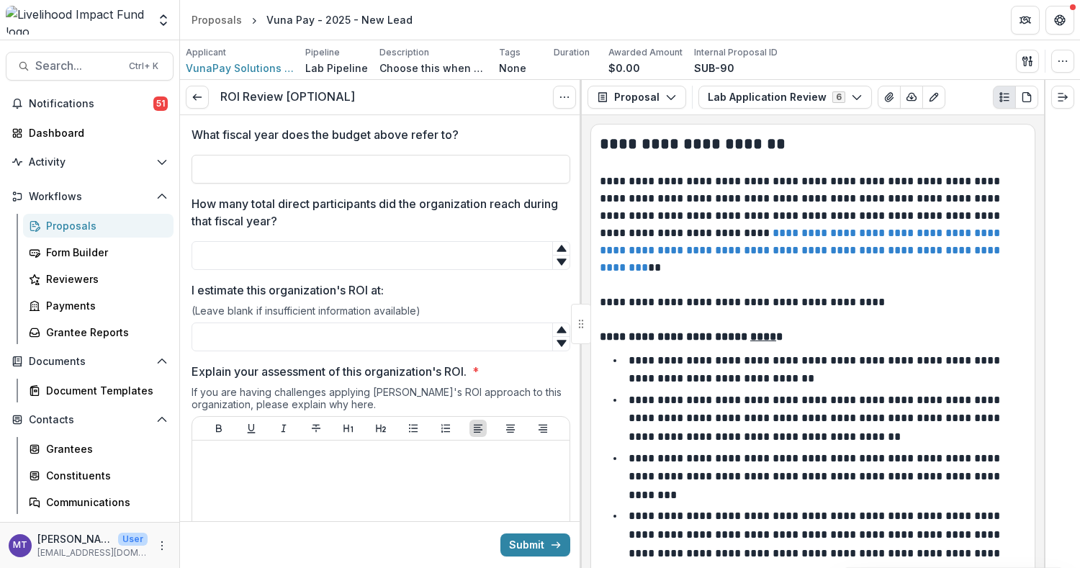
scroll to position [288, 0]
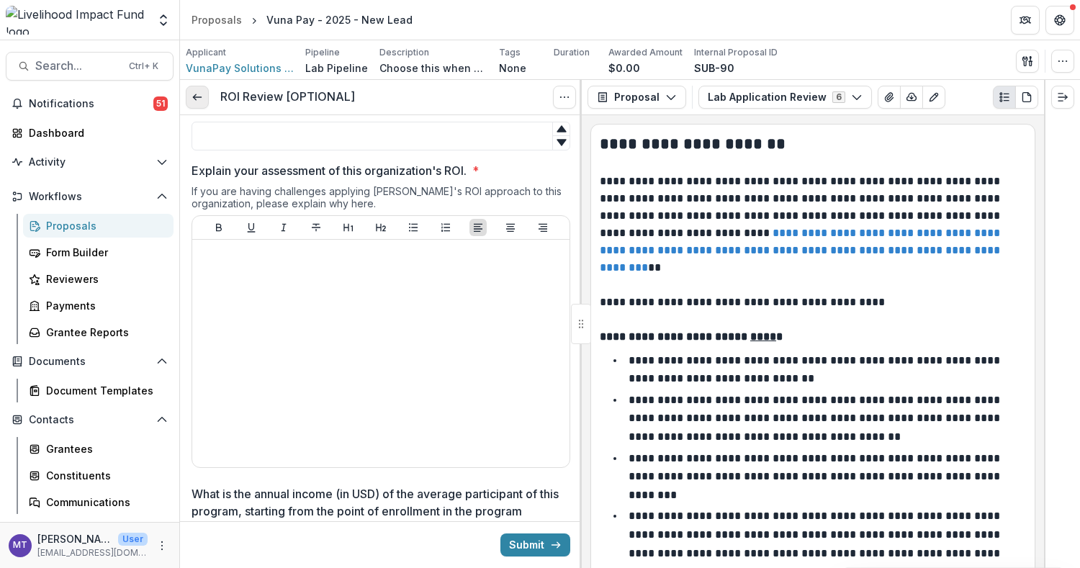
click at [195, 91] on icon at bounding box center [197, 97] width 12 height 12
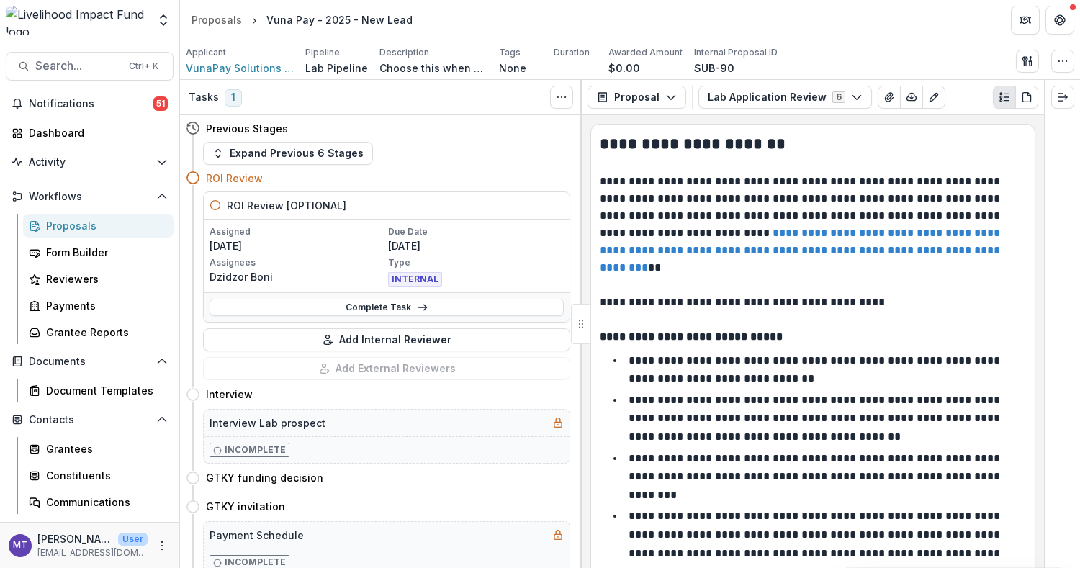
click at [88, 223] on div "Proposals" at bounding box center [104, 225] width 116 height 15
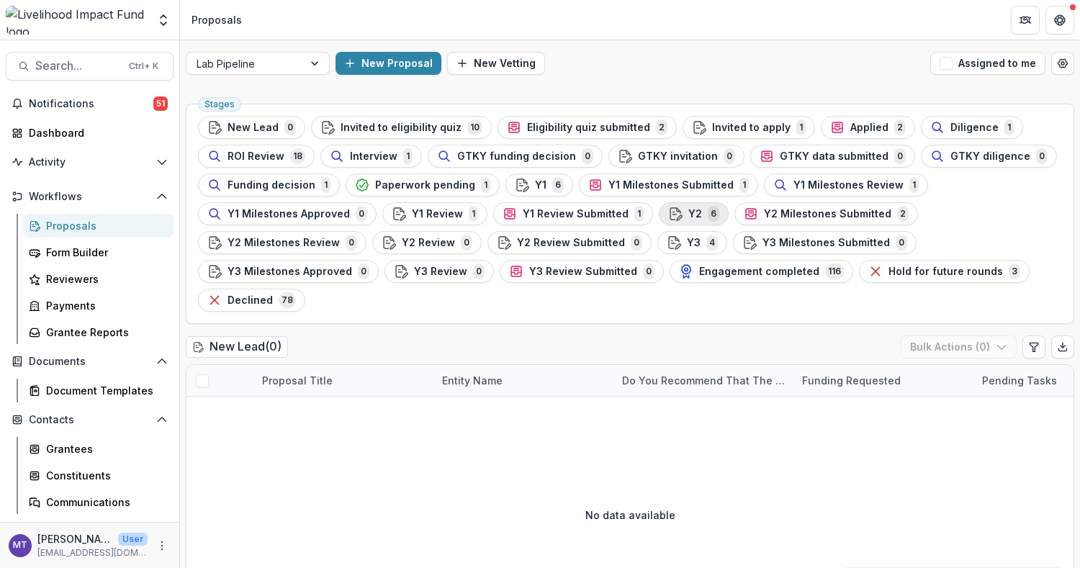
click at [688, 214] on span "Y2" at bounding box center [695, 214] width 14 height 12
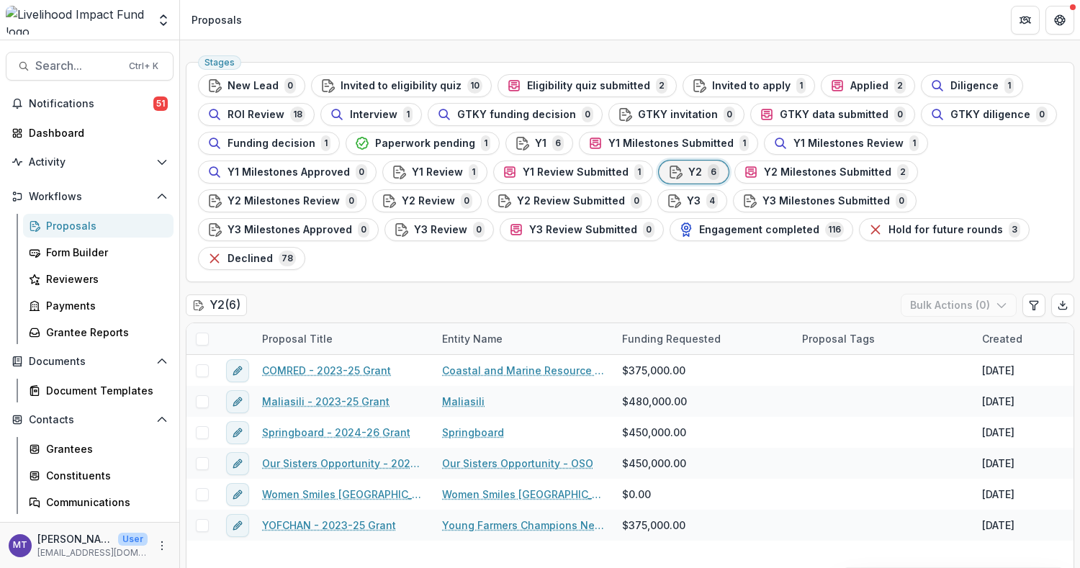
scroll to position [59, 0]
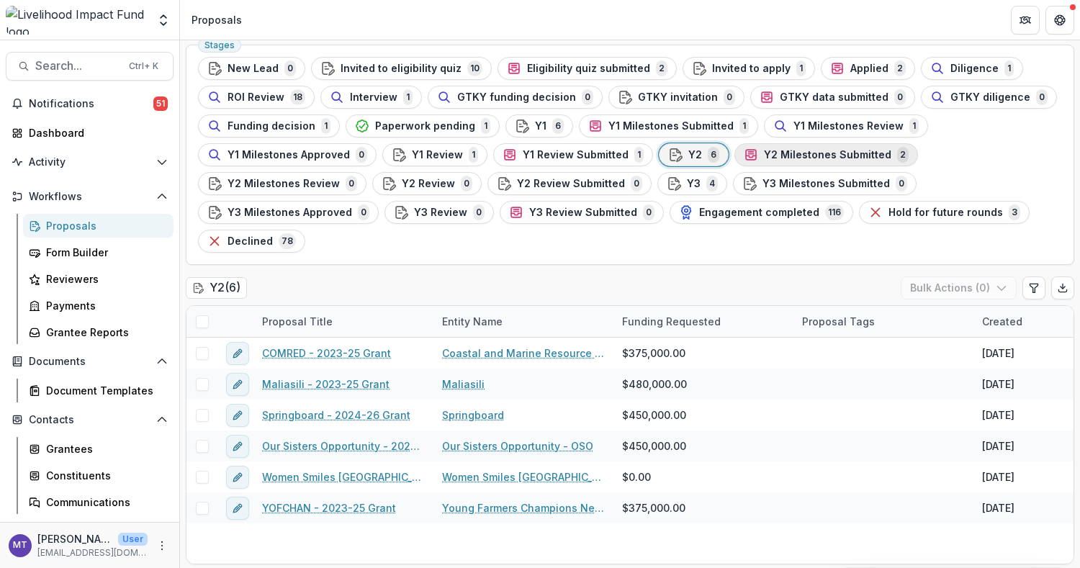
click at [785, 149] on span "Y2 Milestones Submitted" at bounding box center [827, 155] width 127 height 12
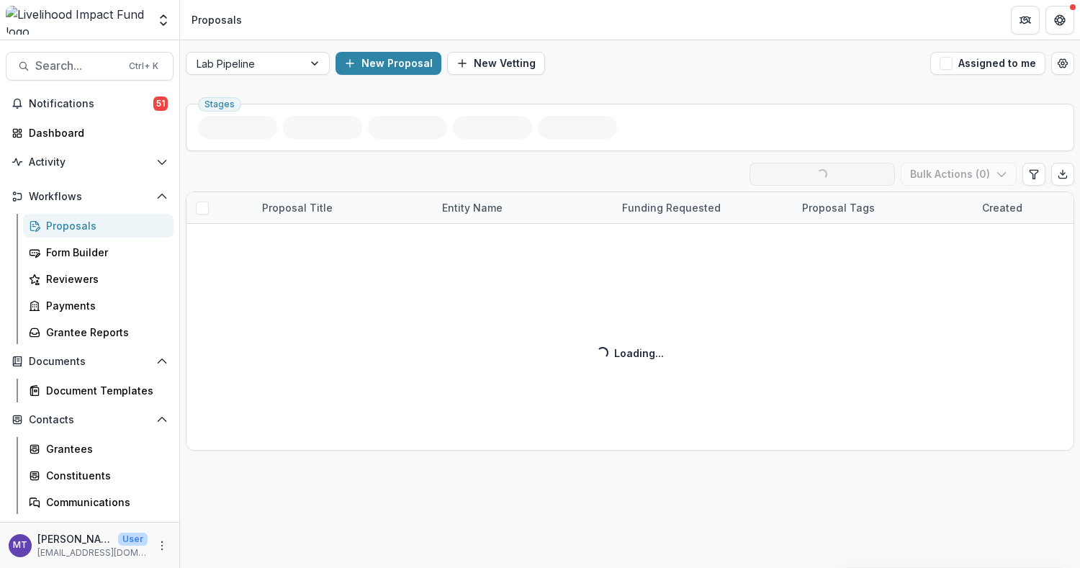
scroll to position [0, 0]
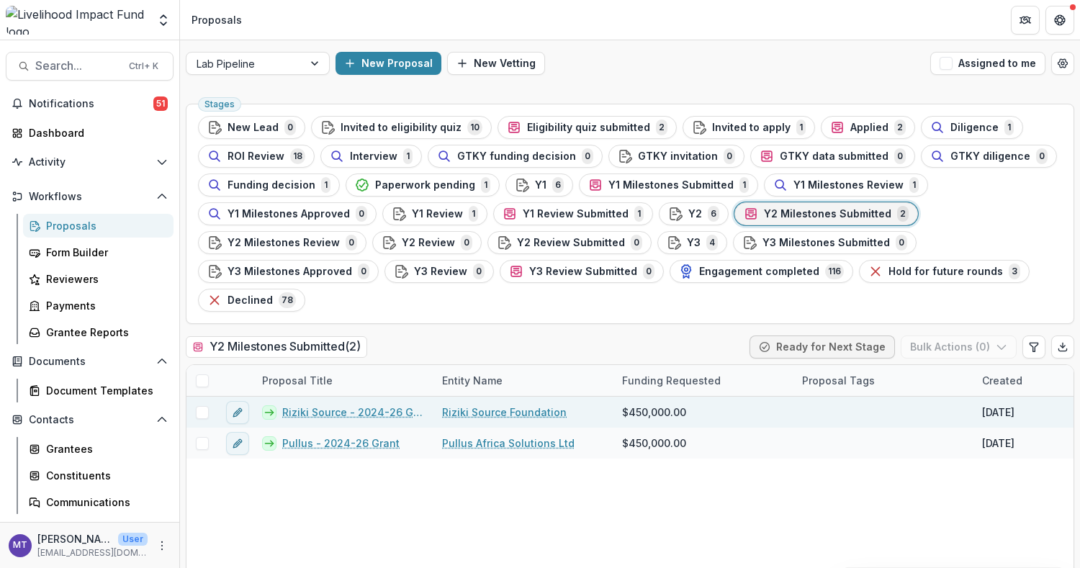
click at [379, 404] on link "Riziki Source - 2024-26 Grant" at bounding box center [353, 411] width 142 height 15
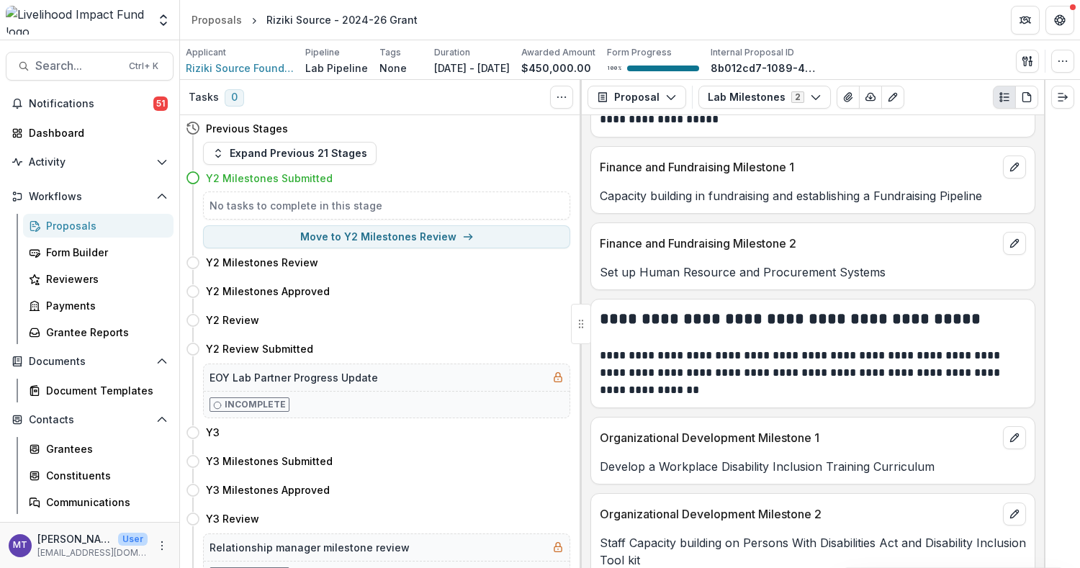
scroll to position [849, 0]
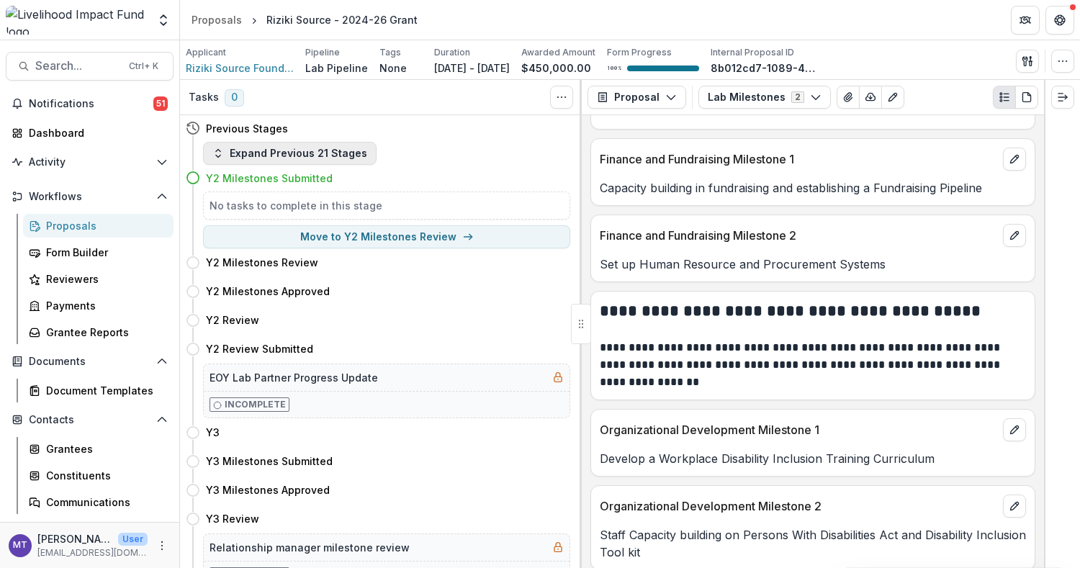
click at [298, 153] on button "Expand Previous 21 Stages" at bounding box center [289, 153] width 173 height 23
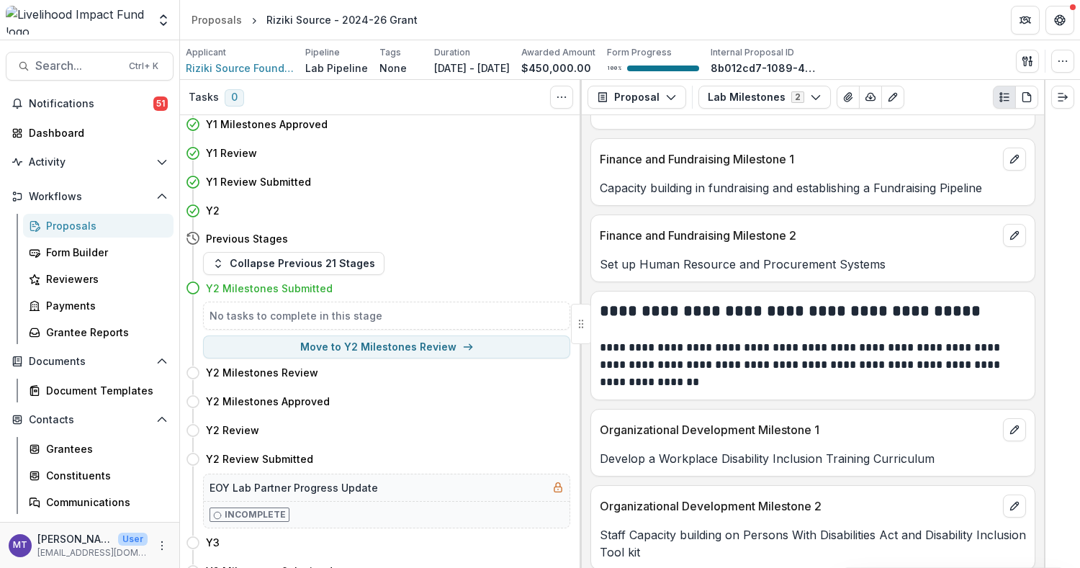
scroll to position [479, 0]
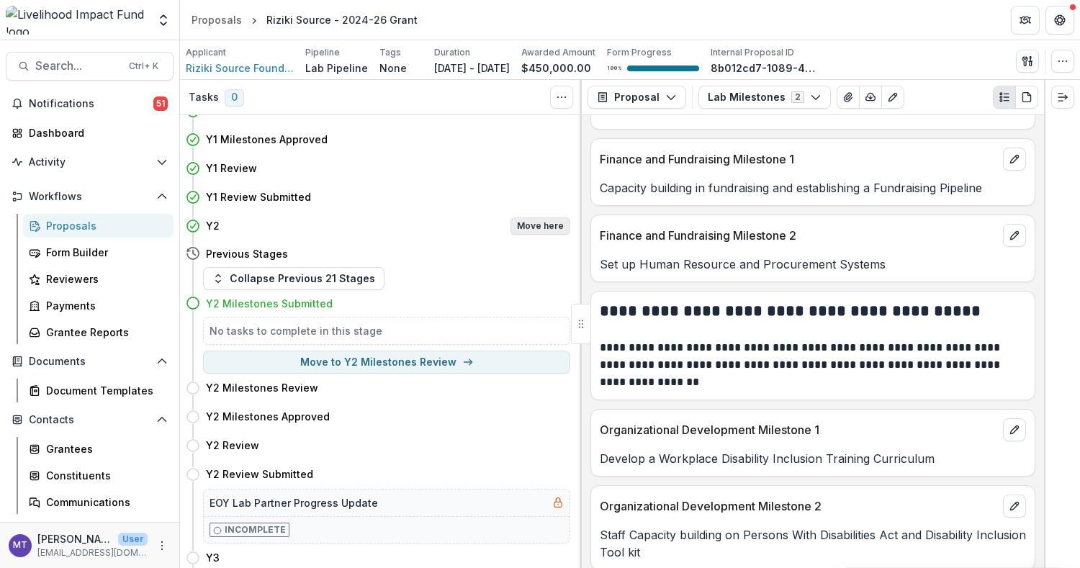
click at [538, 228] on button "Move here" at bounding box center [540, 225] width 60 height 17
select select "**"
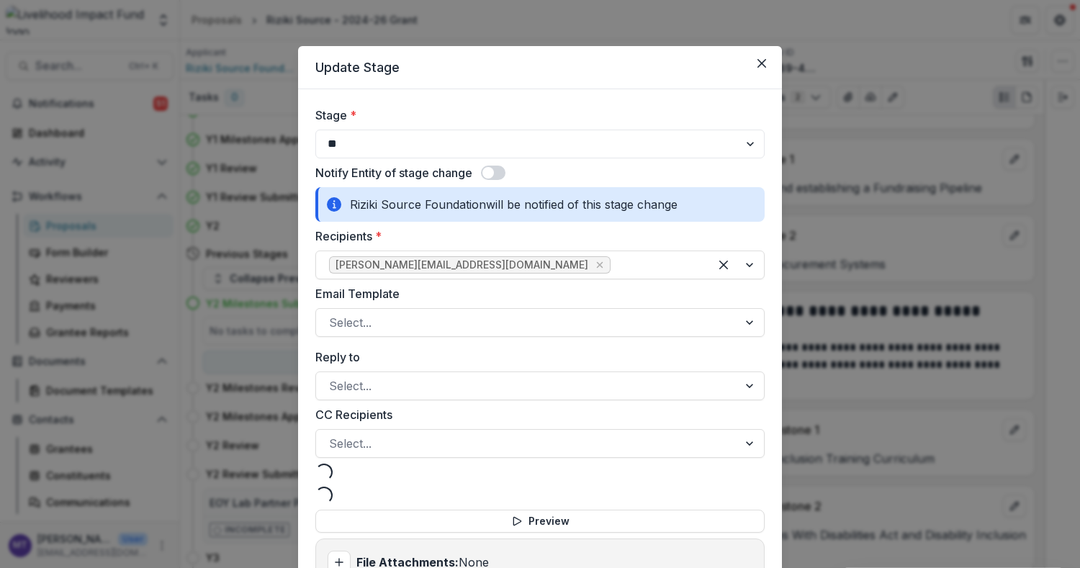
select select "**********"
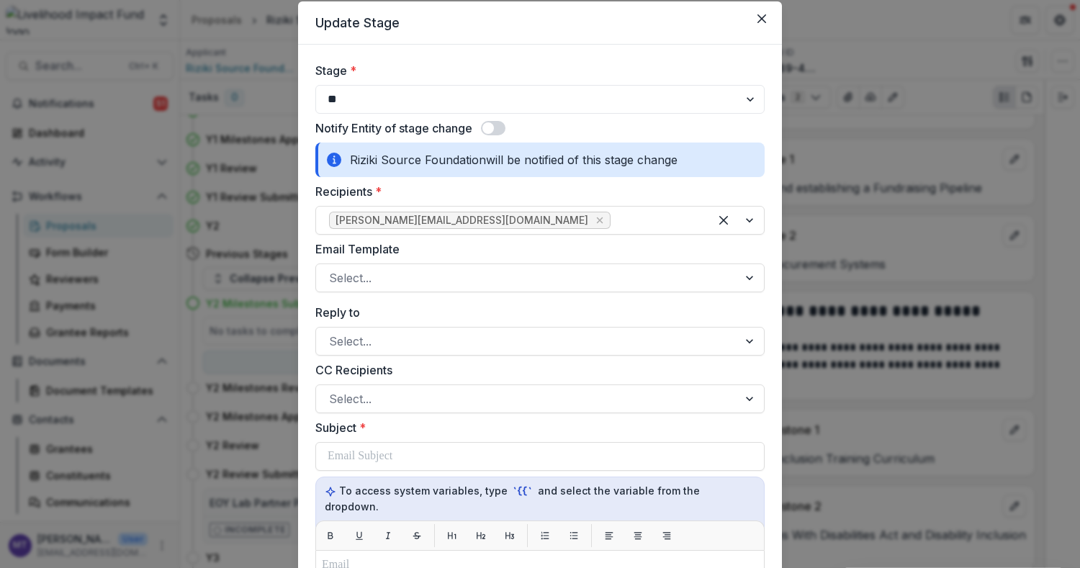
scroll to position [0, 0]
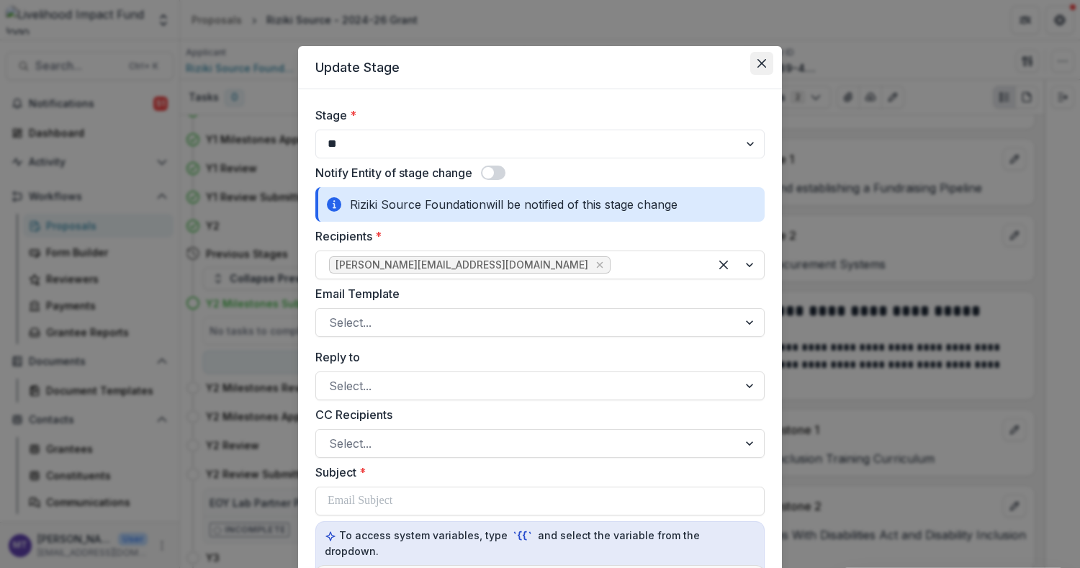
click at [759, 63] on icon "Close" at bounding box center [761, 63] width 9 height 9
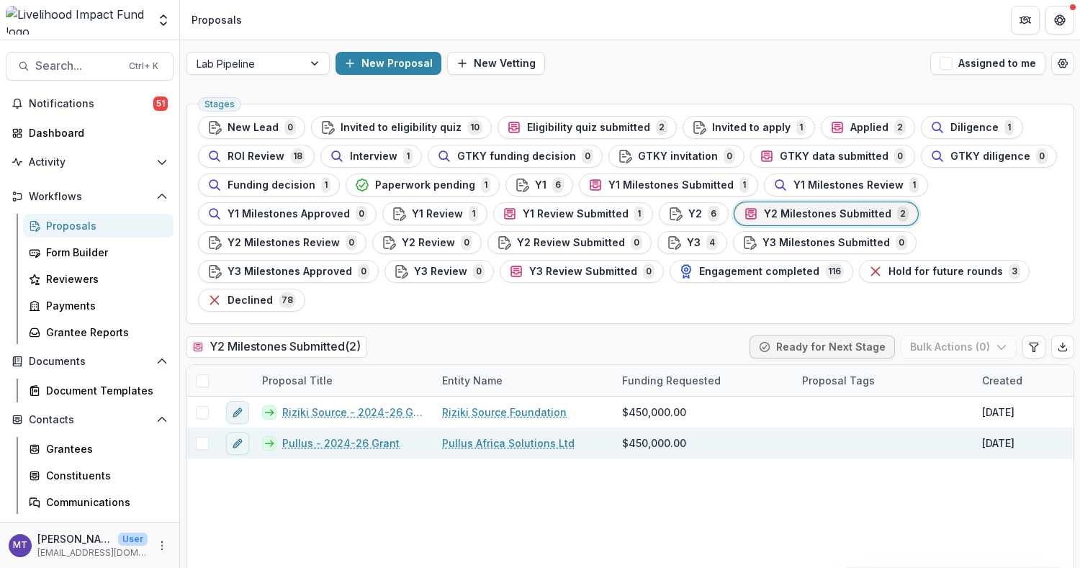
click at [335, 427] on div "Pullus - 2024-26 Grant" at bounding box center [343, 442] width 180 height 31
click at [334, 435] on link "Pullus - 2024-26 Grant" at bounding box center [340, 442] width 117 height 15
